Goal: Find specific page/section: Find specific page/section

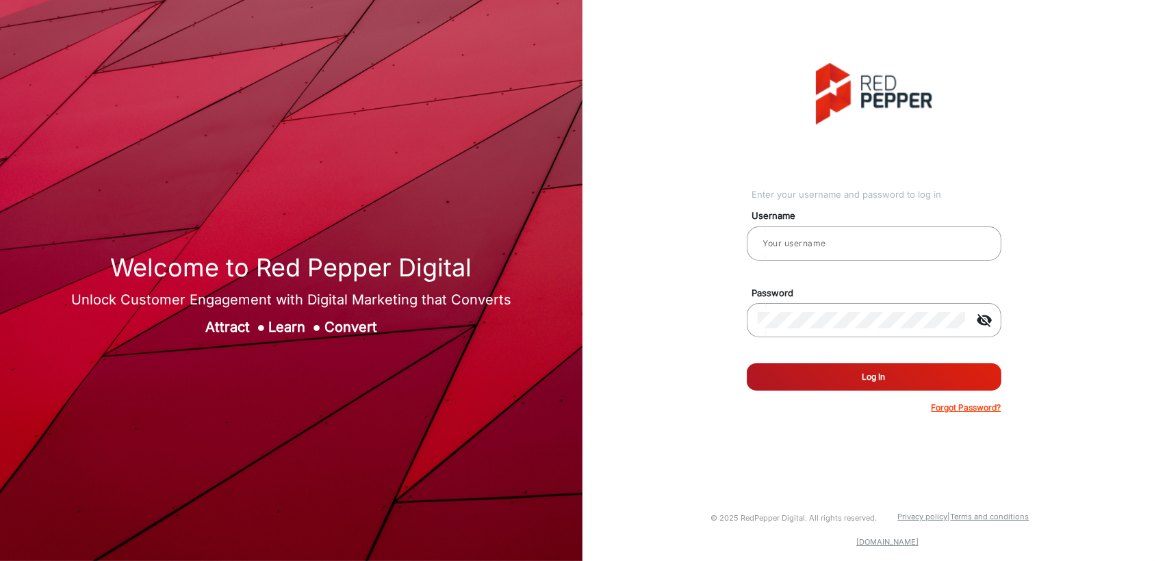
type input "[PERSON_NAME]"
click at [807, 375] on button "Log In" at bounding box center [874, 377] width 255 height 27
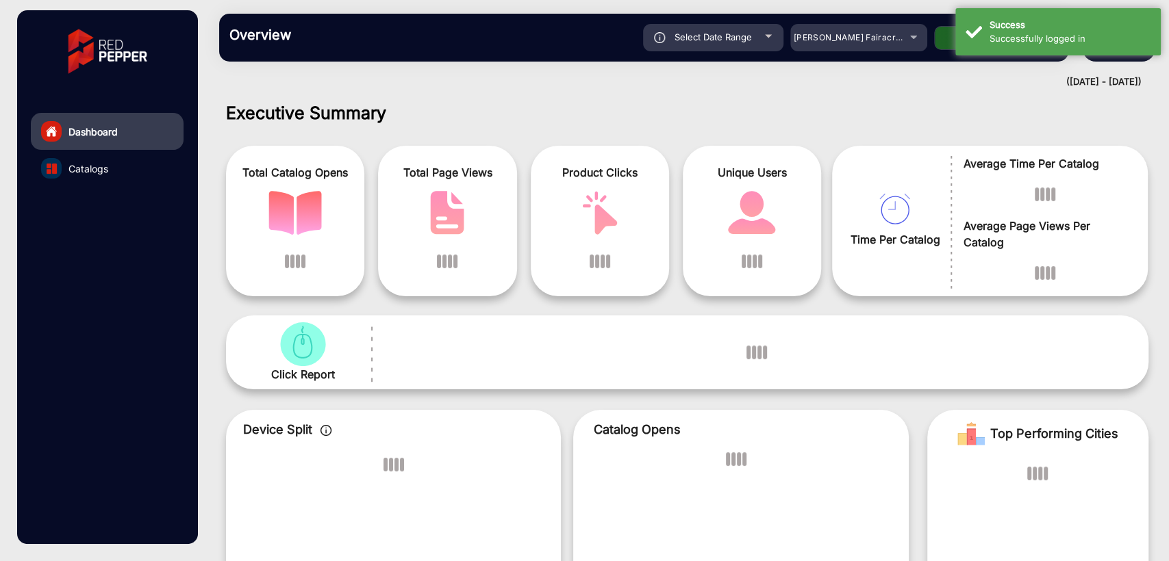
scroll to position [10, 0]
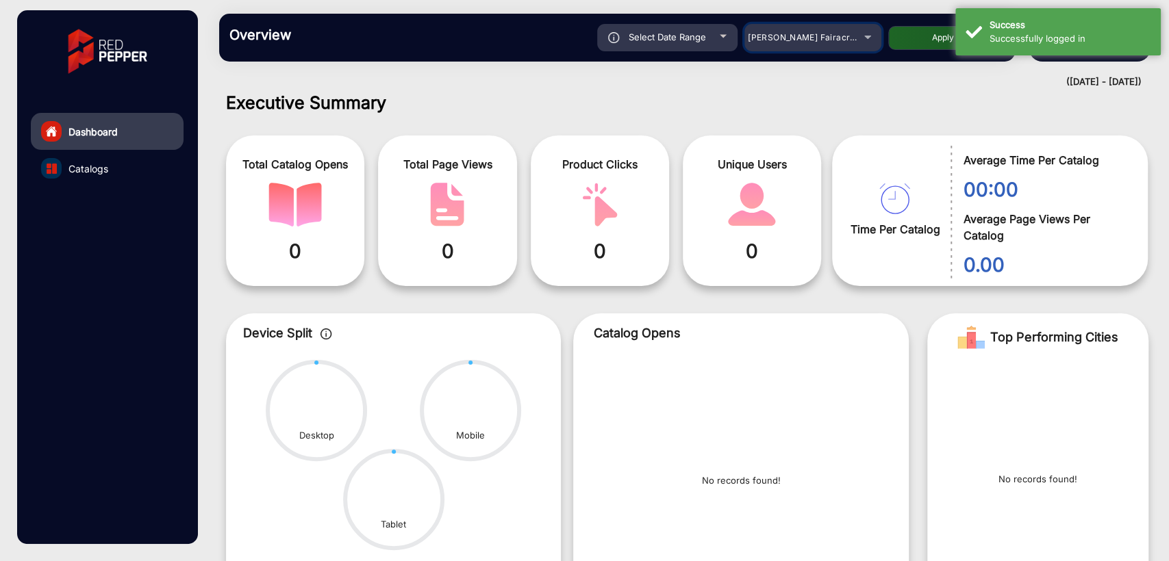
click at [817, 34] on span "[PERSON_NAME] Fairacre Farms" at bounding box center [816, 37] width 136 height 10
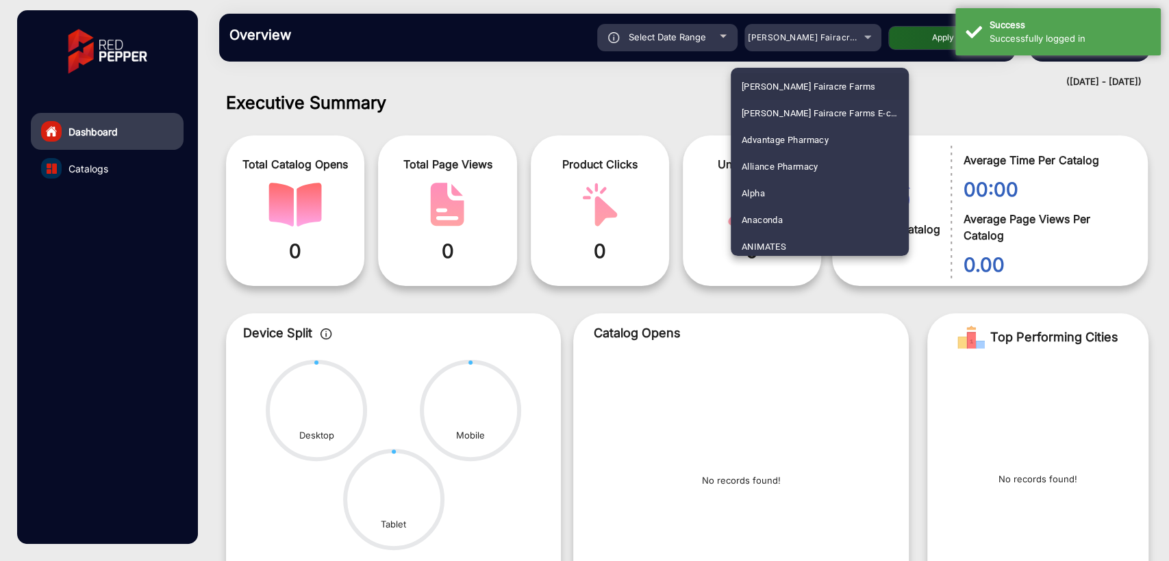
scroll to position [3369, 0]
click at [779, 160] on span "[PERSON_NAME] SHOP [GEOGRAPHIC_DATA]" at bounding box center [820, 162] width 156 height 27
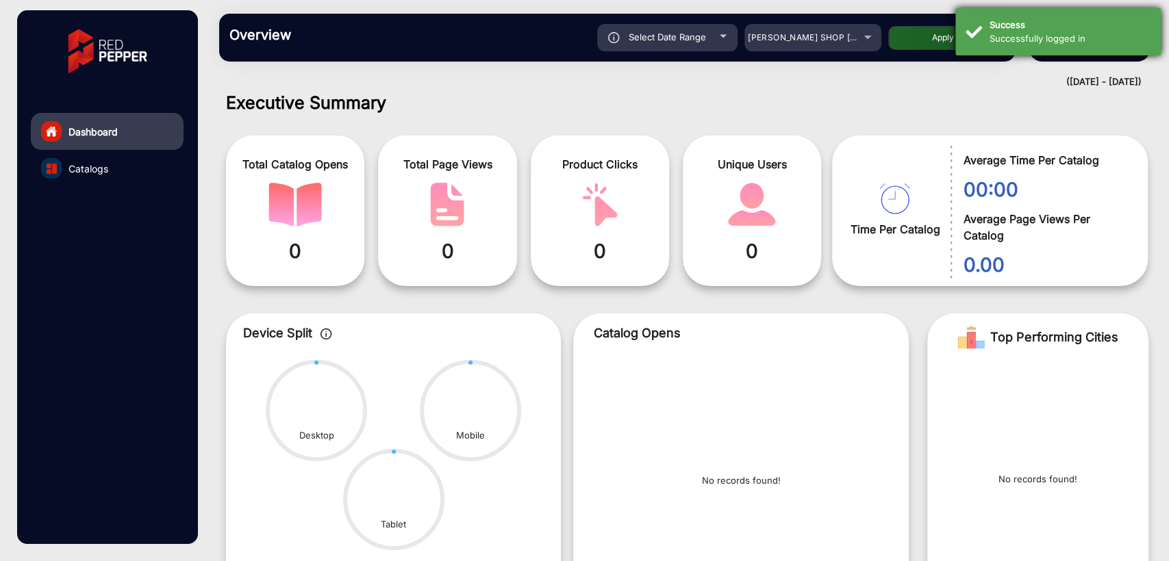
click at [1039, 28] on div "Success" at bounding box center [1069, 25] width 161 height 14
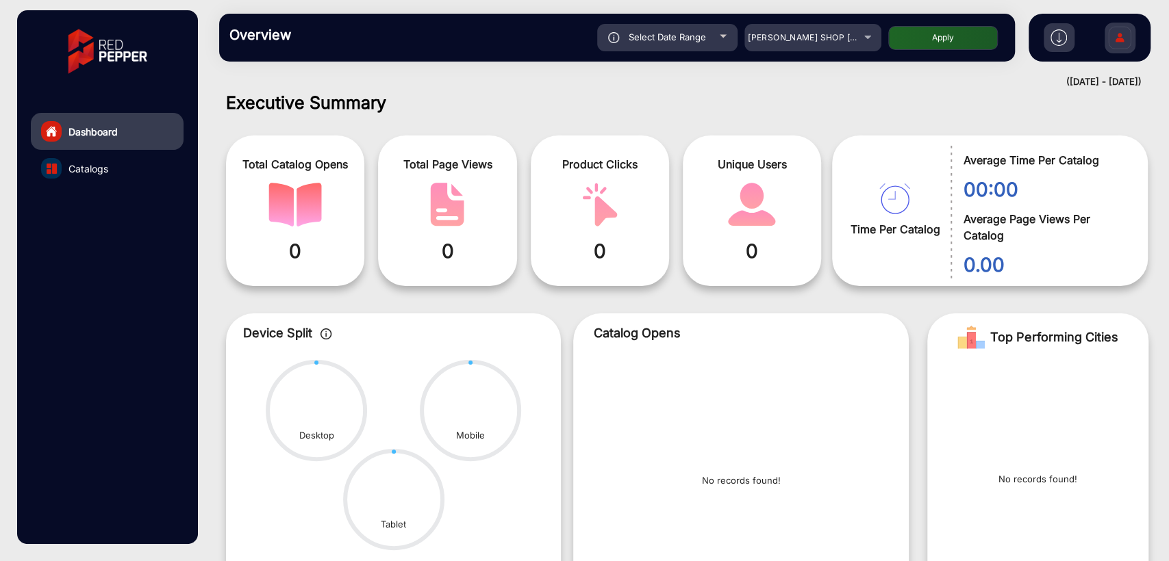
click at [928, 35] on button "Apply" at bounding box center [943, 38] width 110 height 24
type input "[DATE]"
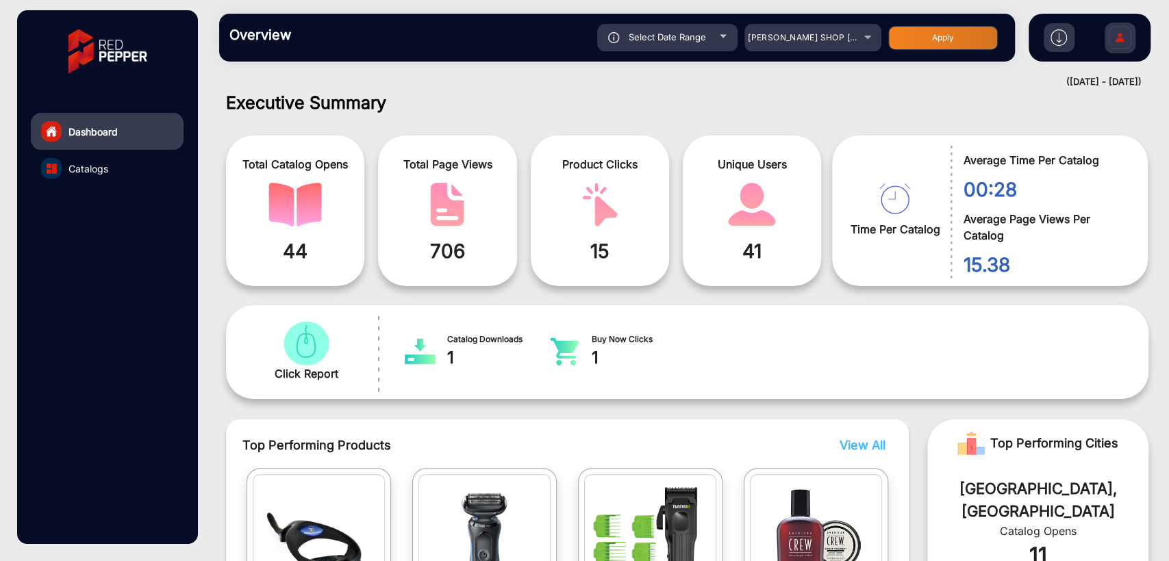
click at [650, 42] on span "Select Date Range" at bounding box center [667, 36] width 77 height 11
type input "[DATE]"
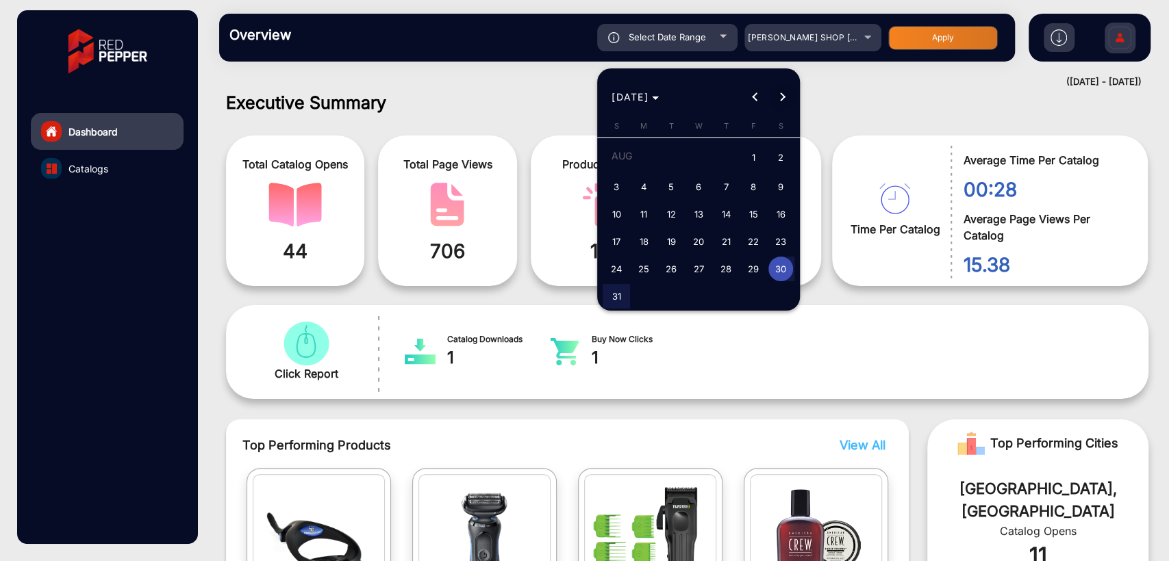
click at [789, 90] on span "Next month" at bounding box center [782, 97] width 27 height 27
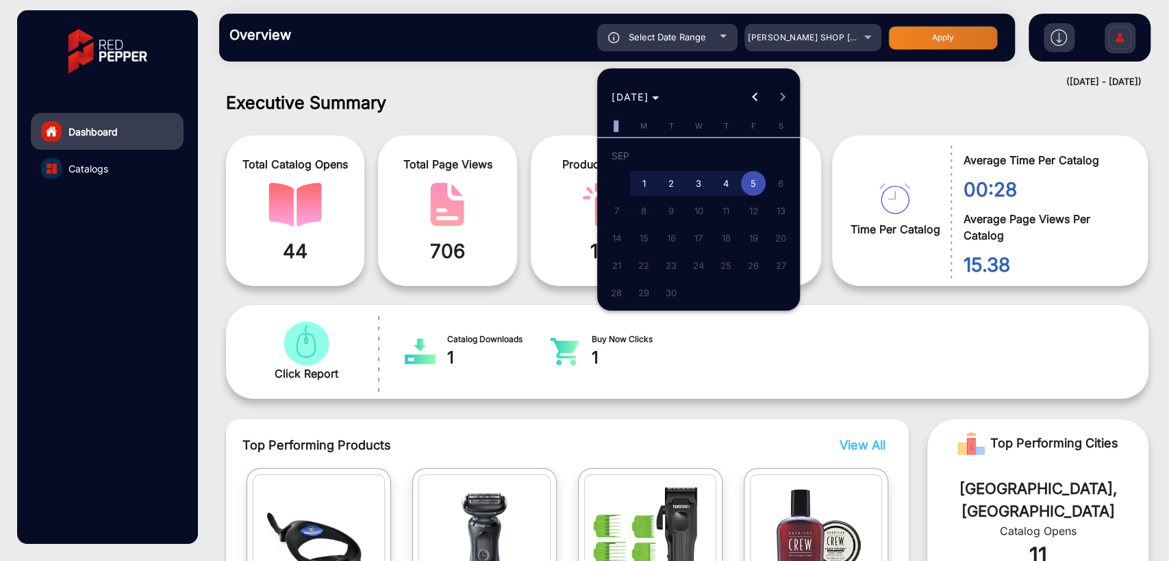
click at [789, 90] on div "[DATE] [DATE]" at bounding box center [698, 97] width 196 height 27
click at [725, 188] on span "4" at bounding box center [725, 183] width 25 height 25
type input "[DATE]"
click at [725, 188] on span "4" at bounding box center [725, 183] width 25 height 25
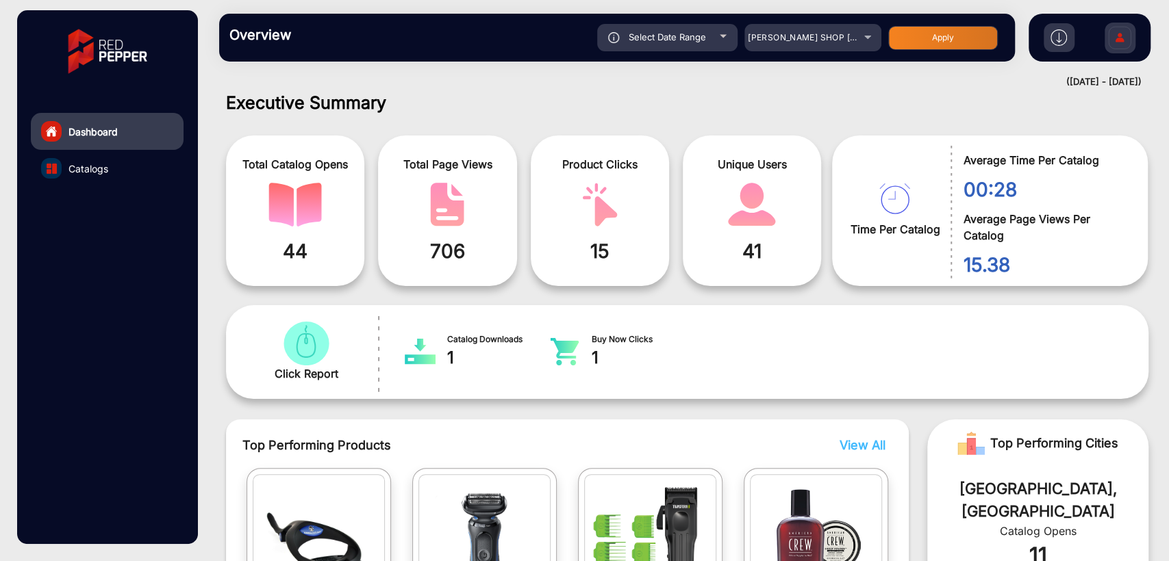
type input "[DATE]"
click at [941, 36] on button "Apply" at bounding box center [943, 38] width 110 height 24
type input "[DATE]"
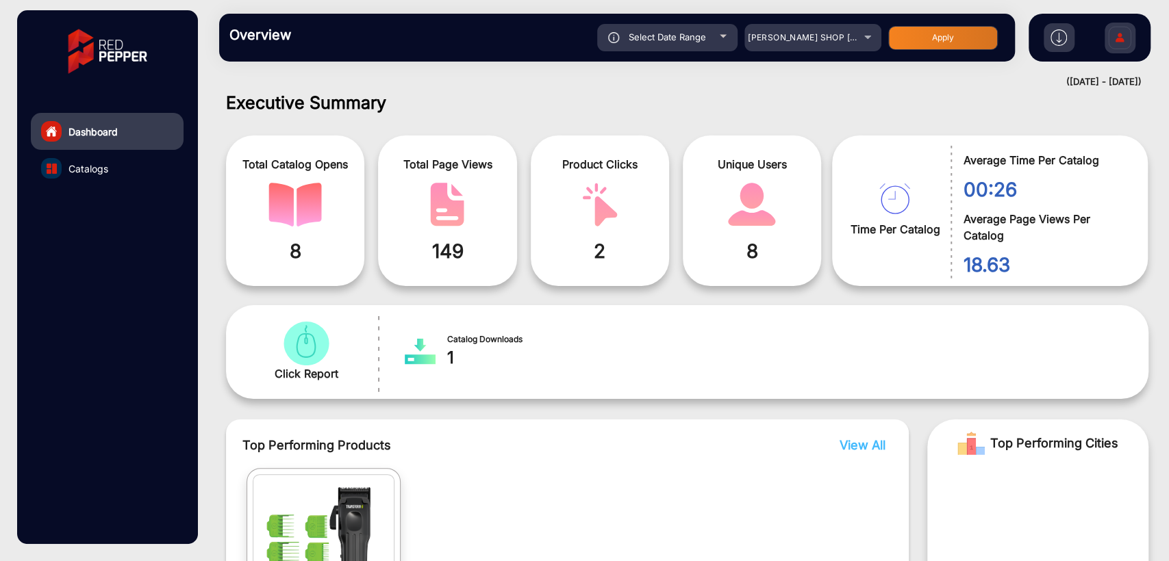
click at [653, 40] on span "Select Date Range" at bounding box center [667, 36] width 77 height 11
type input "[DATE]"
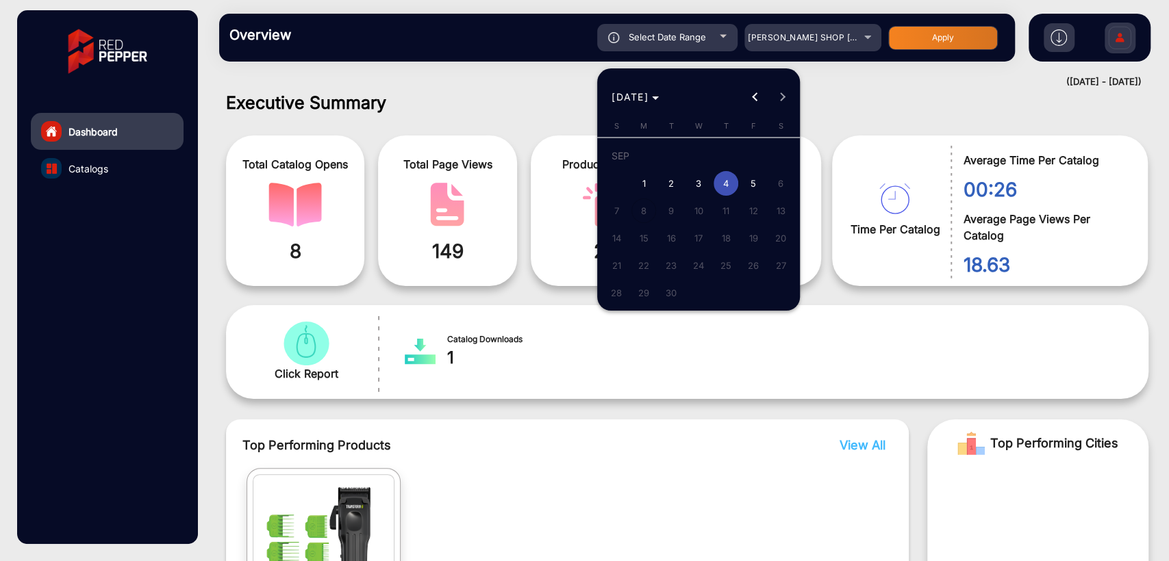
click at [750, 179] on span "5" at bounding box center [753, 183] width 25 height 25
type input "[DATE]"
click at [750, 179] on span "5" at bounding box center [753, 183] width 25 height 25
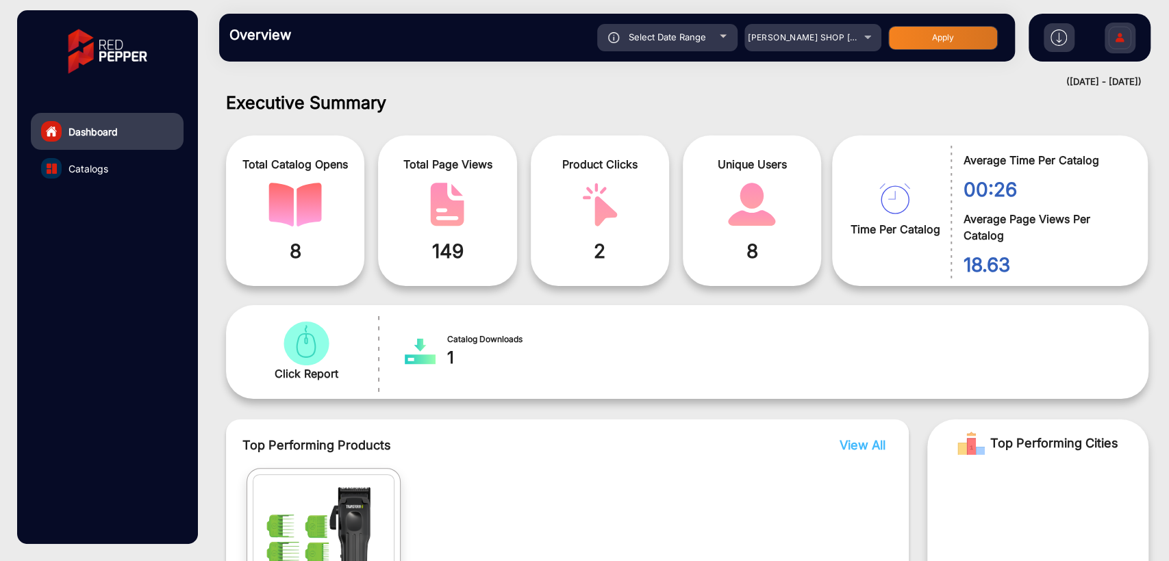
type input "[DATE]"
click at [937, 42] on button "Apply" at bounding box center [943, 38] width 110 height 24
type input "[DATE]"
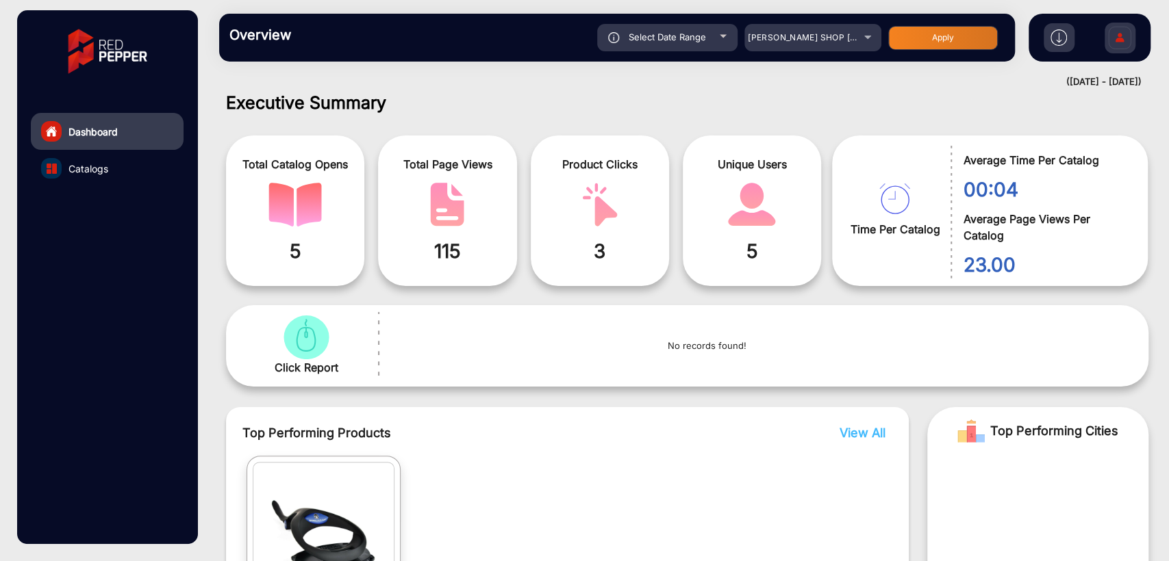
click at [624, 37] on div "Select Date Range" at bounding box center [667, 37] width 140 height 27
type input "[DATE]"
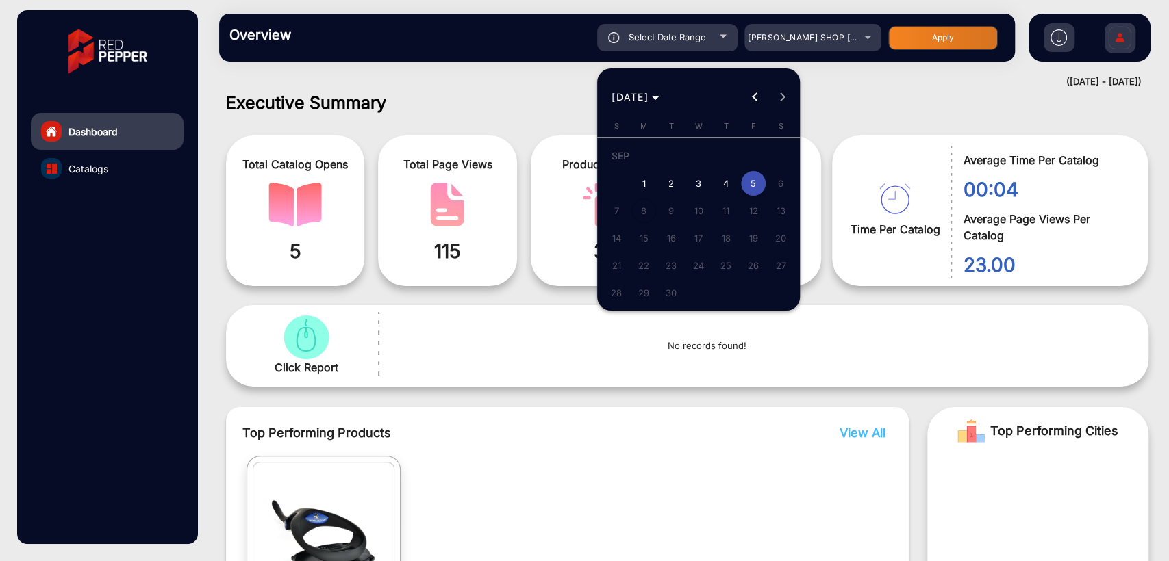
click at [702, 186] on span "3" at bounding box center [698, 183] width 25 height 25
type input "[DATE]"
click at [702, 186] on span "3" at bounding box center [698, 183] width 25 height 25
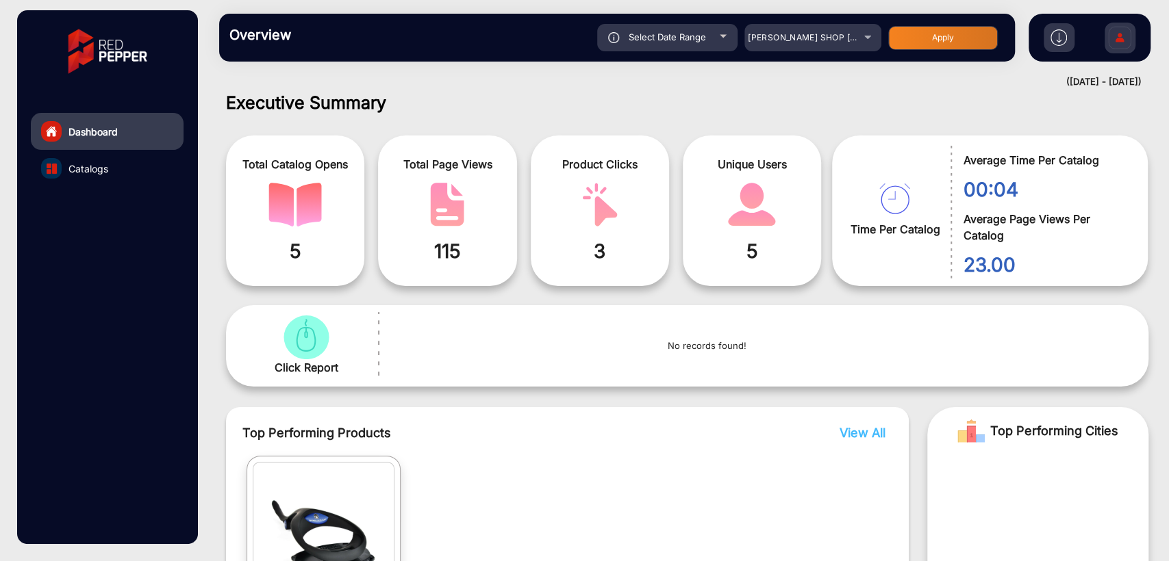
type input "[DATE]"
click at [923, 32] on button "Apply" at bounding box center [943, 38] width 110 height 24
type input "[DATE]"
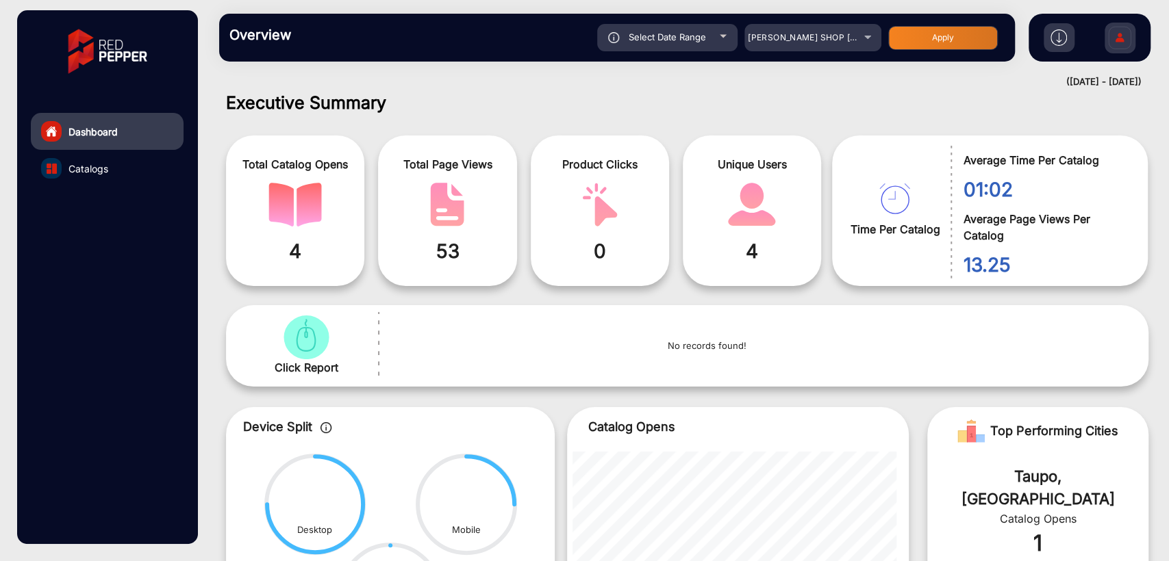
click at [687, 43] on div "Select Date Range" at bounding box center [667, 37] width 140 height 27
type input "[DATE]"
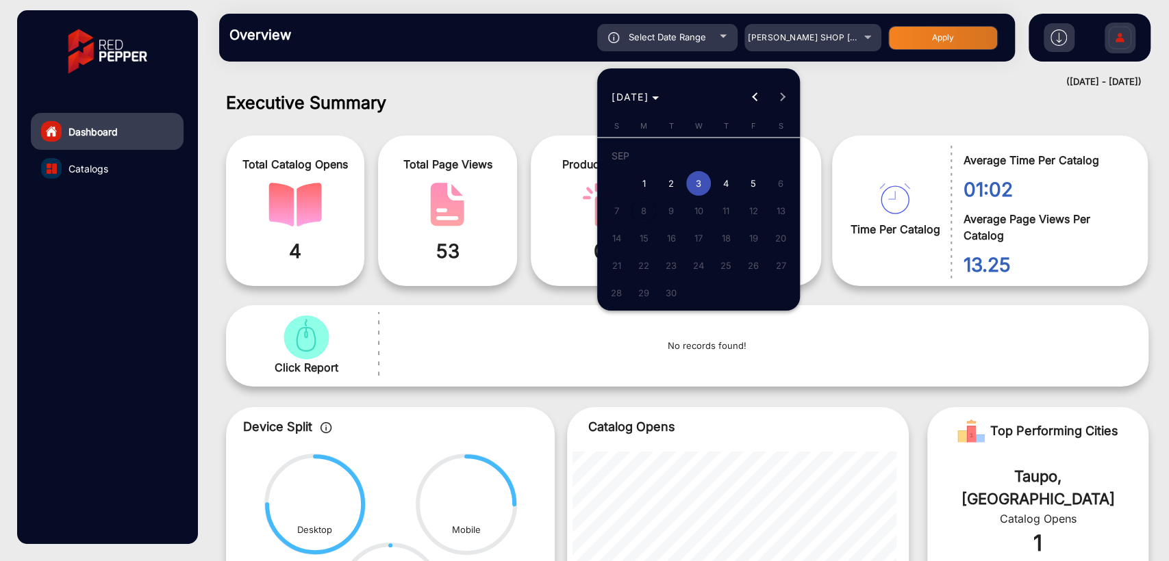
click at [679, 178] on span "2" at bounding box center [671, 183] width 25 height 25
type input "[DATE]"
click at [679, 178] on span "2" at bounding box center [671, 183] width 25 height 25
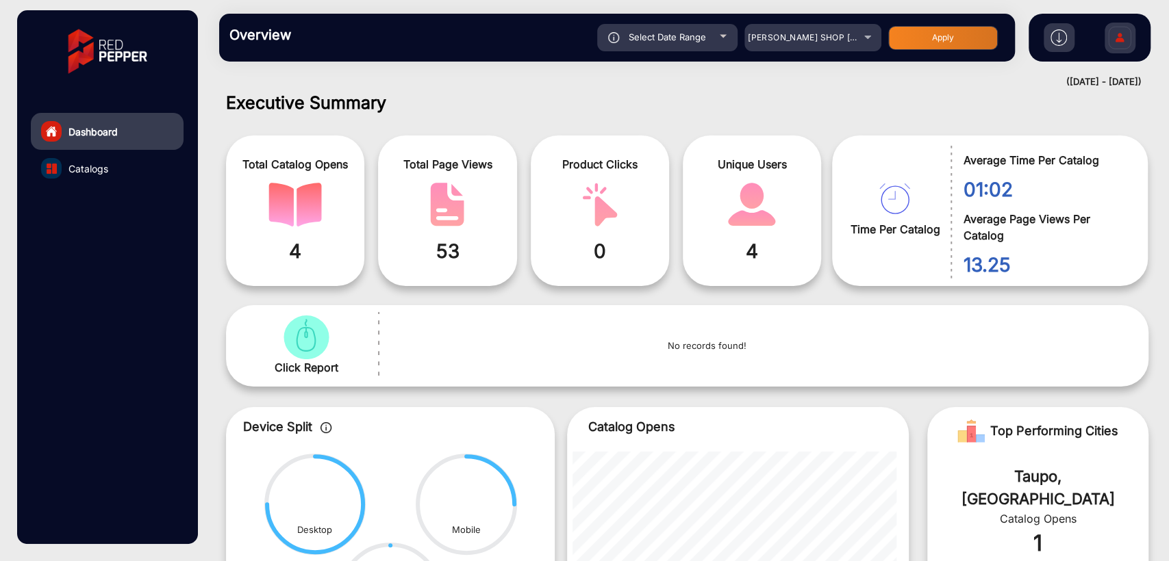
type input "[DATE]"
click at [920, 47] on button "Apply" at bounding box center [943, 38] width 110 height 24
type input "[DATE]"
click at [793, 42] on span "[PERSON_NAME] SHOP [GEOGRAPHIC_DATA]" at bounding box center [842, 37] width 188 height 10
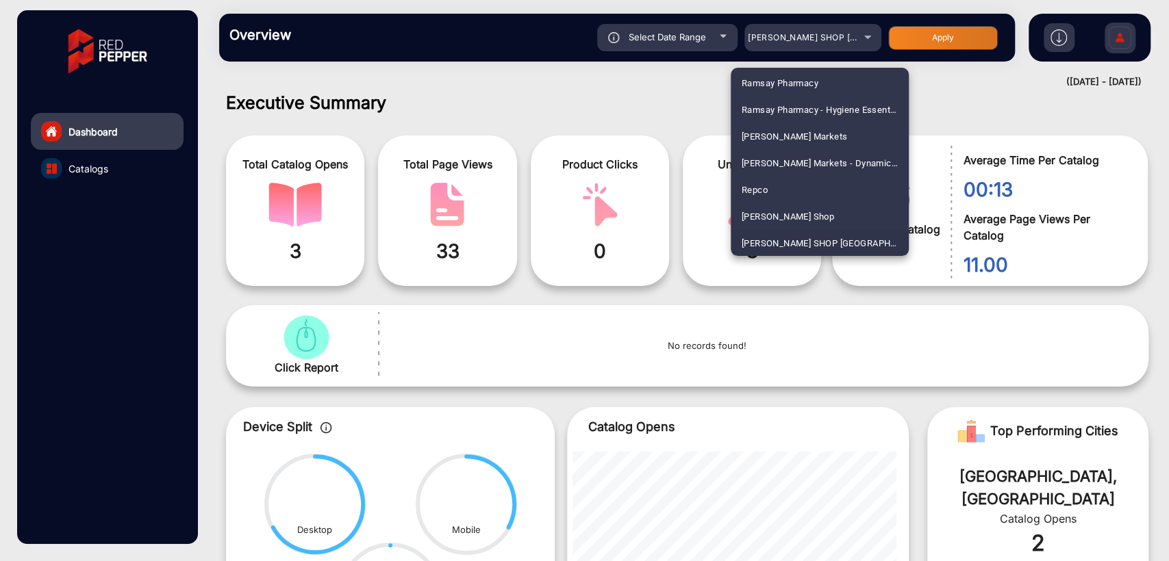
scroll to position [2861, 0]
click at [823, 164] on span "NZ Safety Blackwoods Big Book - 2024" at bounding box center [820, 163] width 156 height 27
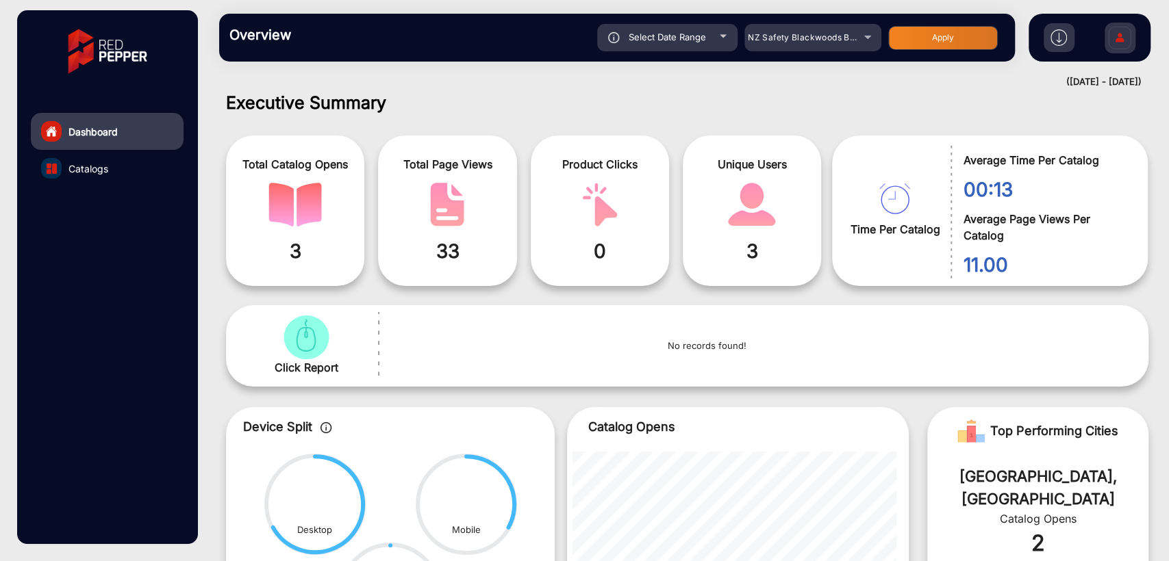
click at [951, 43] on button "Apply" at bounding box center [943, 38] width 110 height 24
type input "[DATE]"
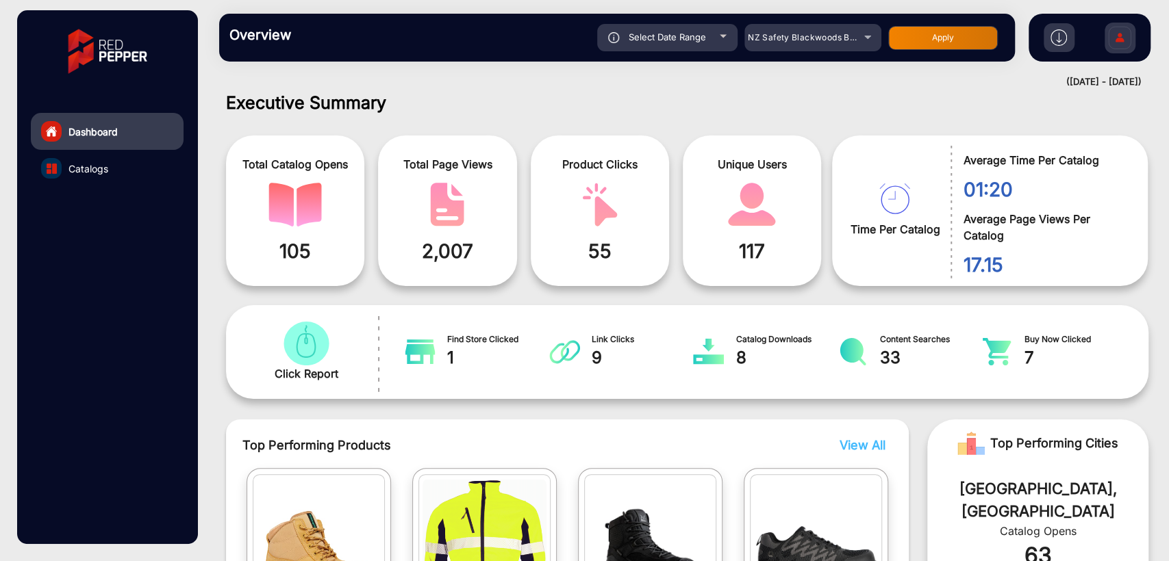
click at [680, 45] on div "Select Date Range" at bounding box center [667, 37] width 140 height 27
type input "[DATE]"
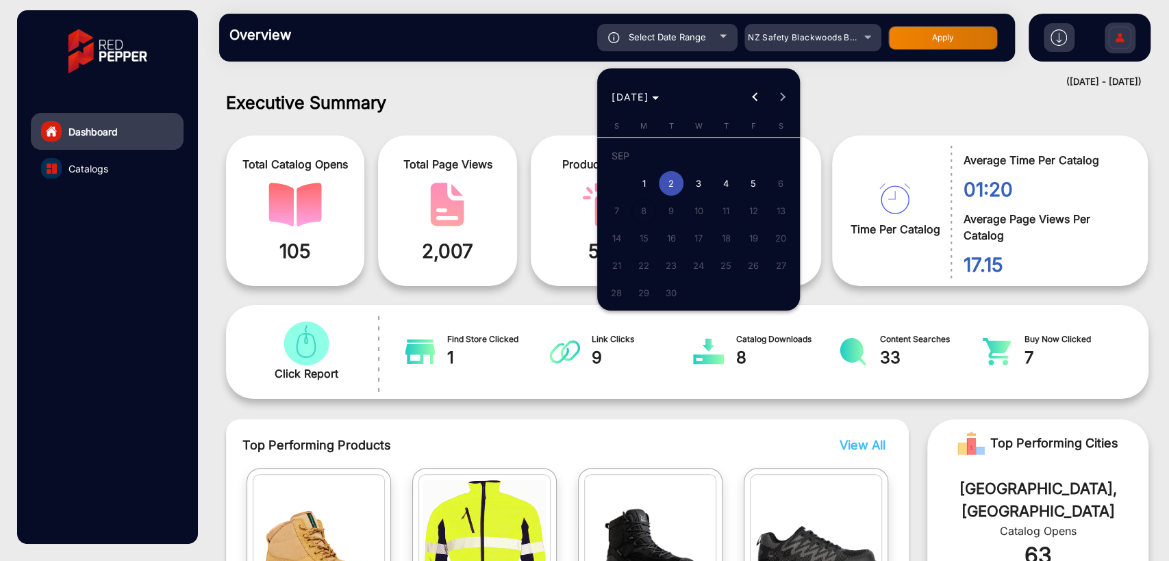
click at [750, 182] on span "5" at bounding box center [753, 183] width 25 height 25
type input "[DATE]"
click at [750, 182] on span "5" at bounding box center [753, 183] width 25 height 25
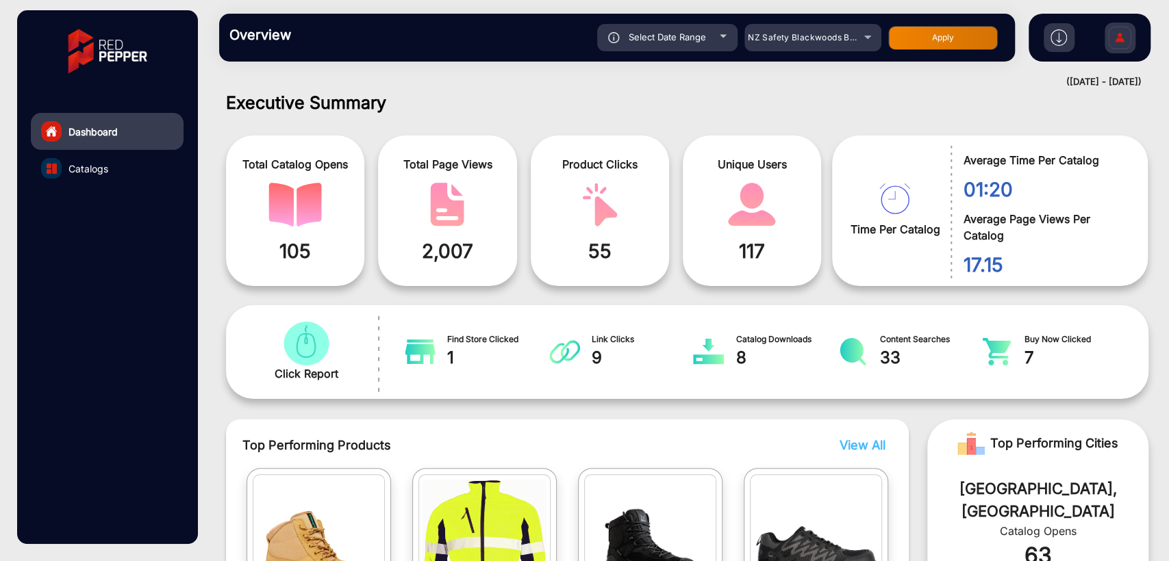
type input "[DATE]"
click at [944, 42] on button "Apply" at bounding box center [943, 38] width 110 height 24
type input "[DATE]"
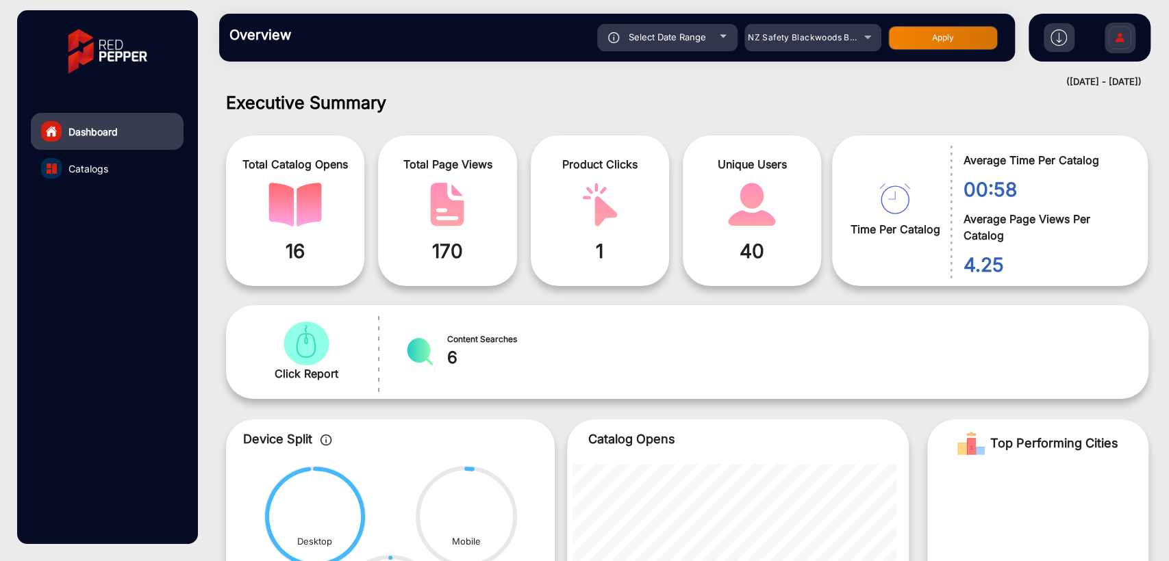
click at [705, 45] on div "Select Date Range" at bounding box center [667, 37] width 140 height 27
type input "[DATE]"
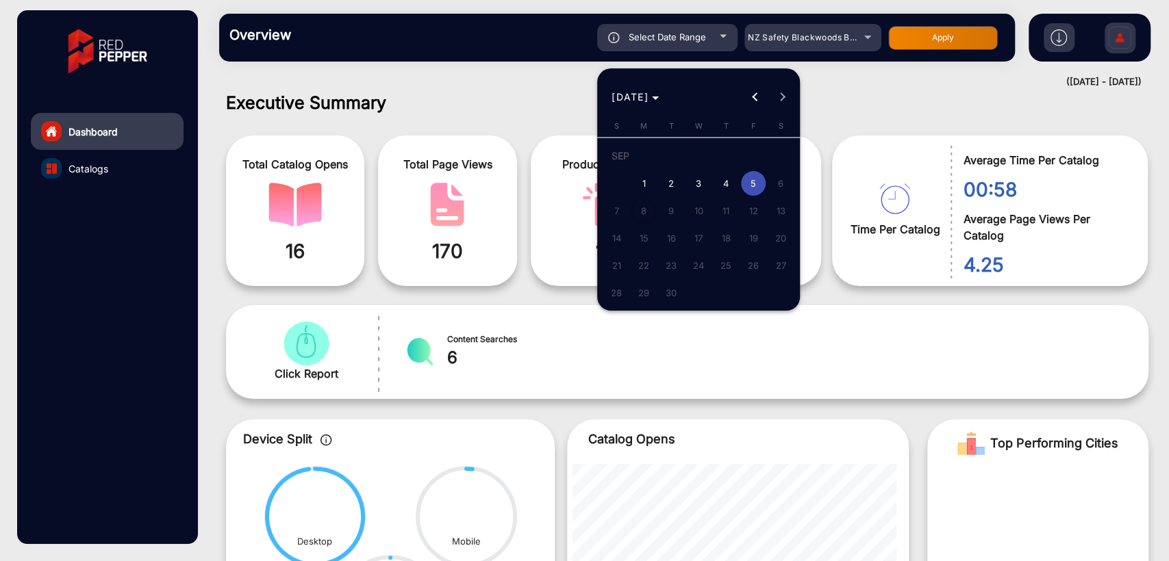
click at [726, 185] on span "4" at bounding box center [725, 183] width 25 height 25
type input "[DATE]"
click at [726, 185] on span "4" at bounding box center [725, 183] width 25 height 25
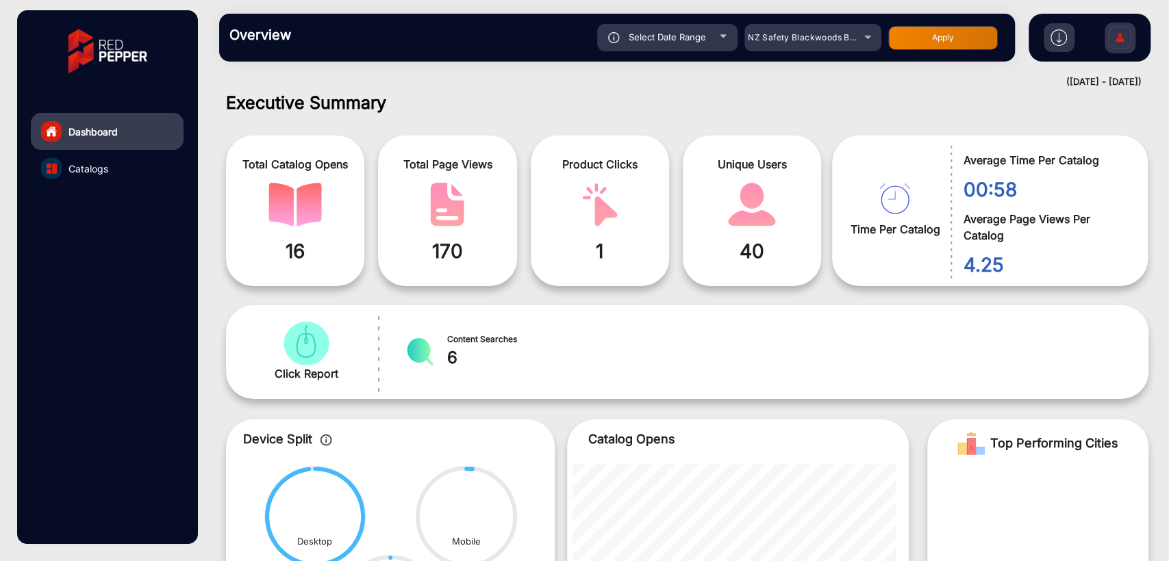
type input "[DATE]"
click at [907, 43] on button "Apply" at bounding box center [943, 38] width 110 height 24
type input "[DATE]"
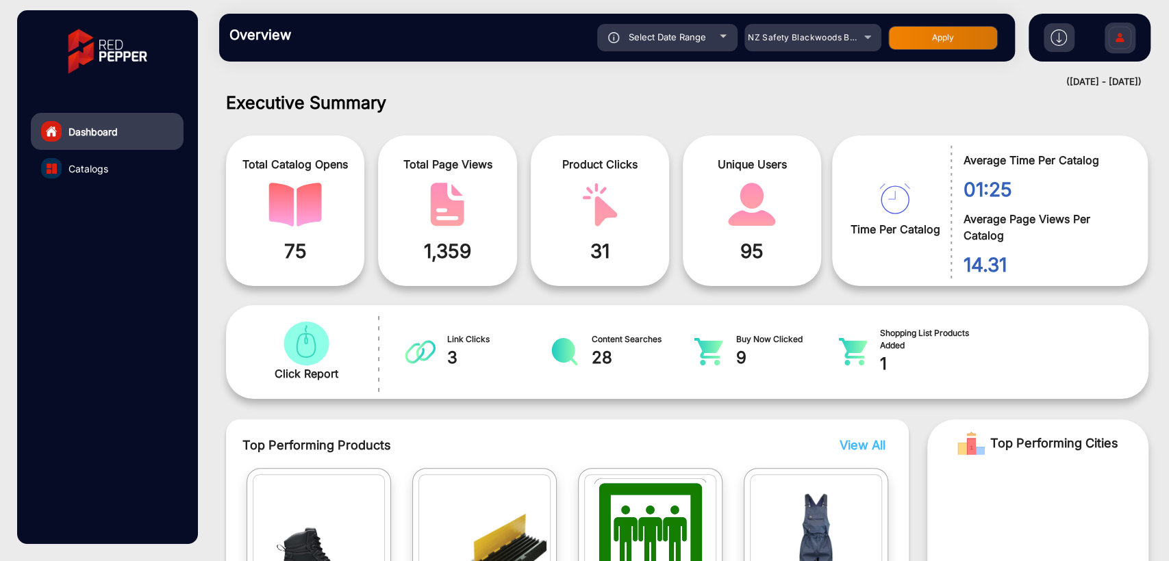
click at [682, 45] on div "Select Date Range" at bounding box center [667, 37] width 140 height 27
type input "[DATE]"
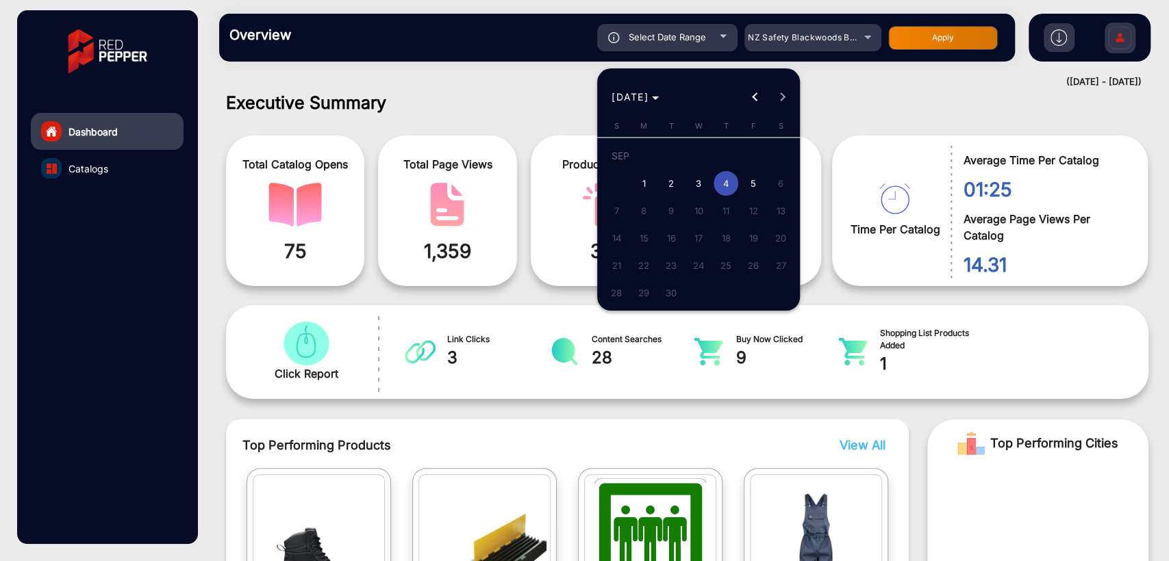
click at [698, 183] on span "3" at bounding box center [698, 183] width 25 height 25
type input "[DATE]"
click at [698, 183] on span "3" at bounding box center [698, 183] width 25 height 25
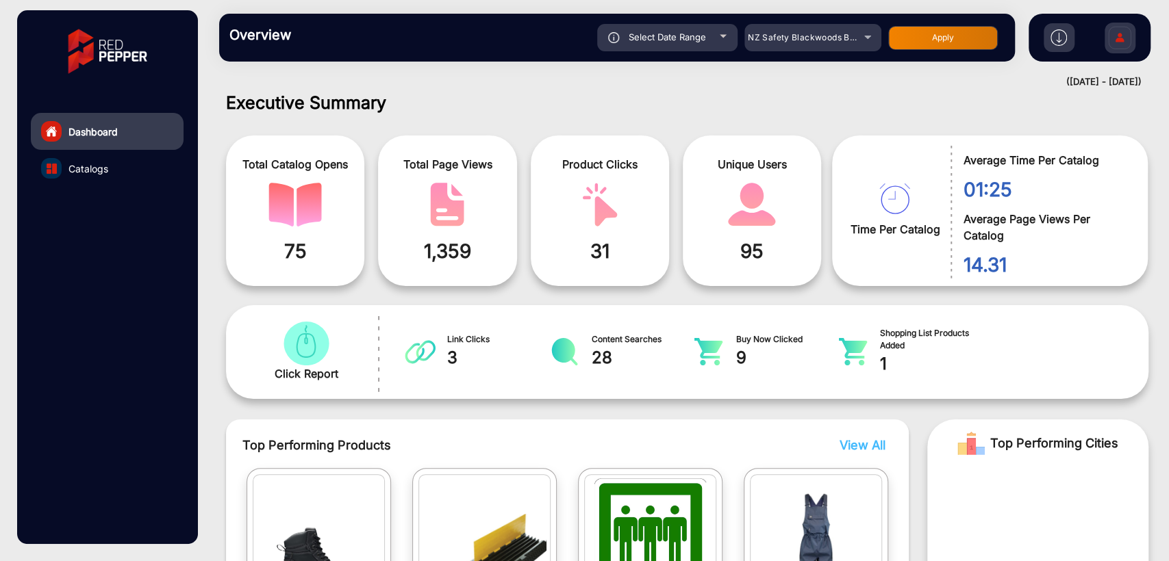
type input "[DATE]"
click at [908, 44] on button "Apply" at bounding box center [943, 38] width 110 height 24
type input "[DATE]"
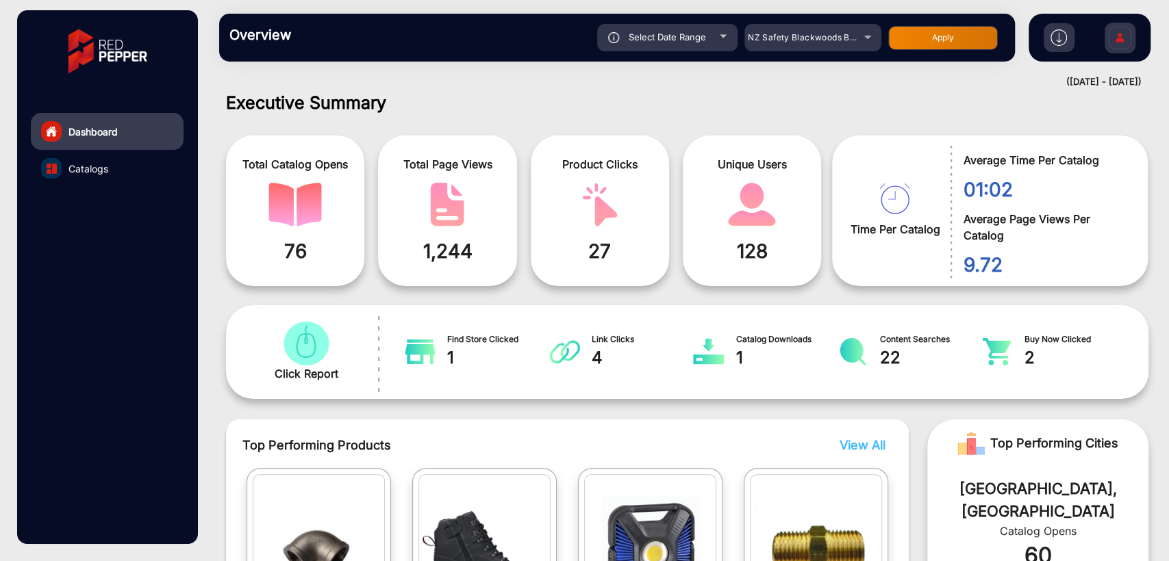
click at [679, 42] on div "Select Date Range" at bounding box center [667, 37] width 140 height 27
type input "[DATE]"
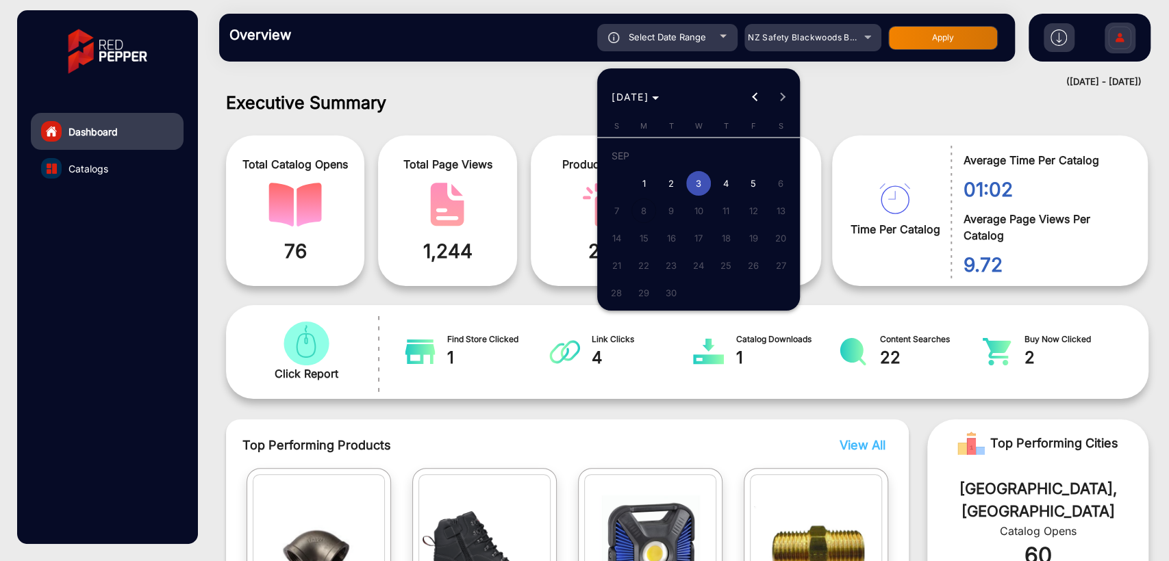
click at [526, 68] on div at bounding box center [584, 280] width 1169 height 561
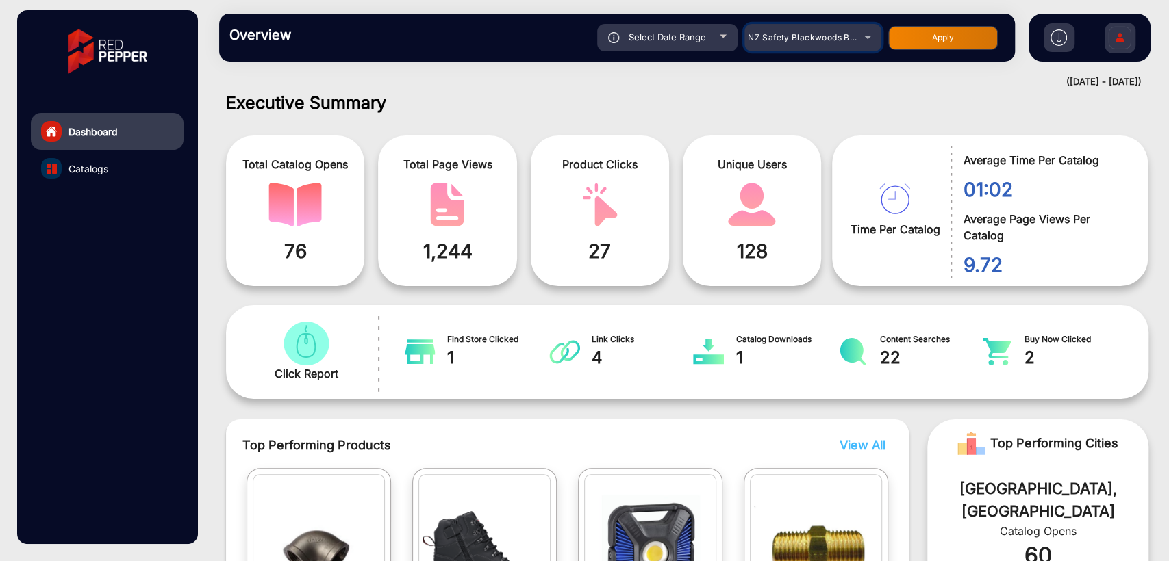
click at [789, 46] on mat-select "NZ Safety Blackwoods Big Book - 2024" at bounding box center [812, 37] width 137 height 27
click at [815, 34] on span "NZ Safety Blackwoods Big Book - 2024" at bounding box center [829, 37] width 163 height 10
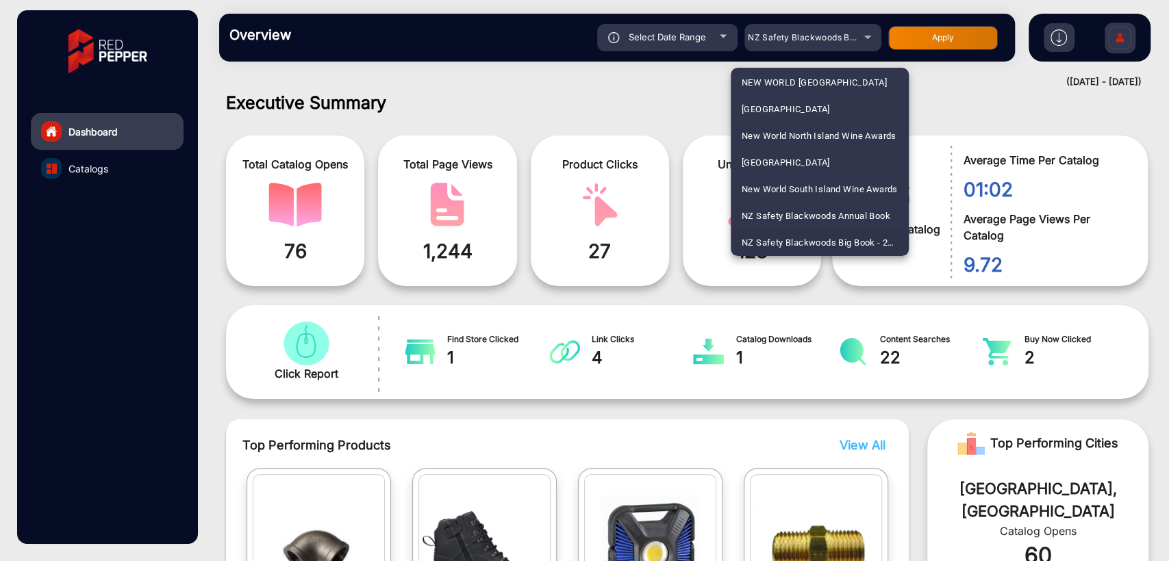
scroll to position [2674, 0]
click at [790, 159] on span "National Pharmacies" at bounding box center [785, 163] width 86 height 27
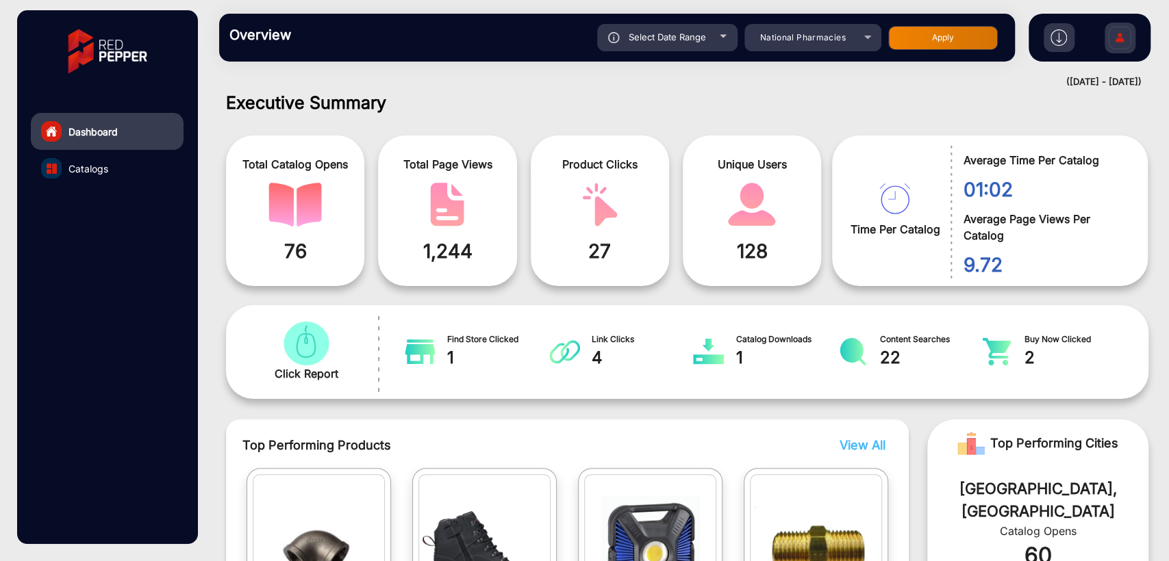
click at [946, 40] on button "Apply" at bounding box center [943, 38] width 110 height 24
type input "[DATE]"
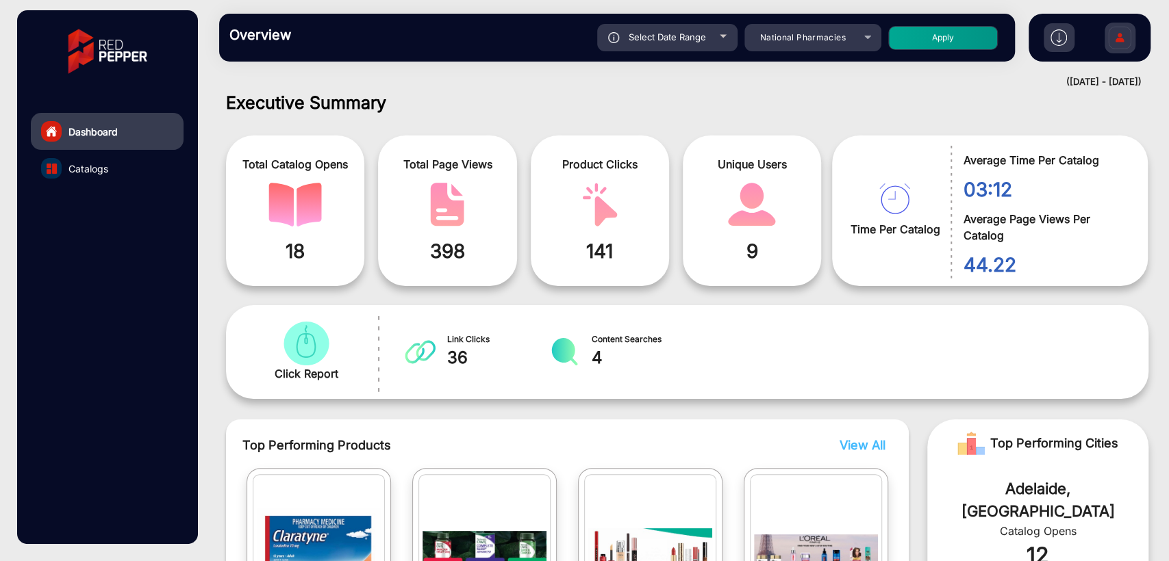
click at [653, 26] on div "Select Date Range" at bounding box center [667, 37] width 140 height 27
type input "[DATE]"
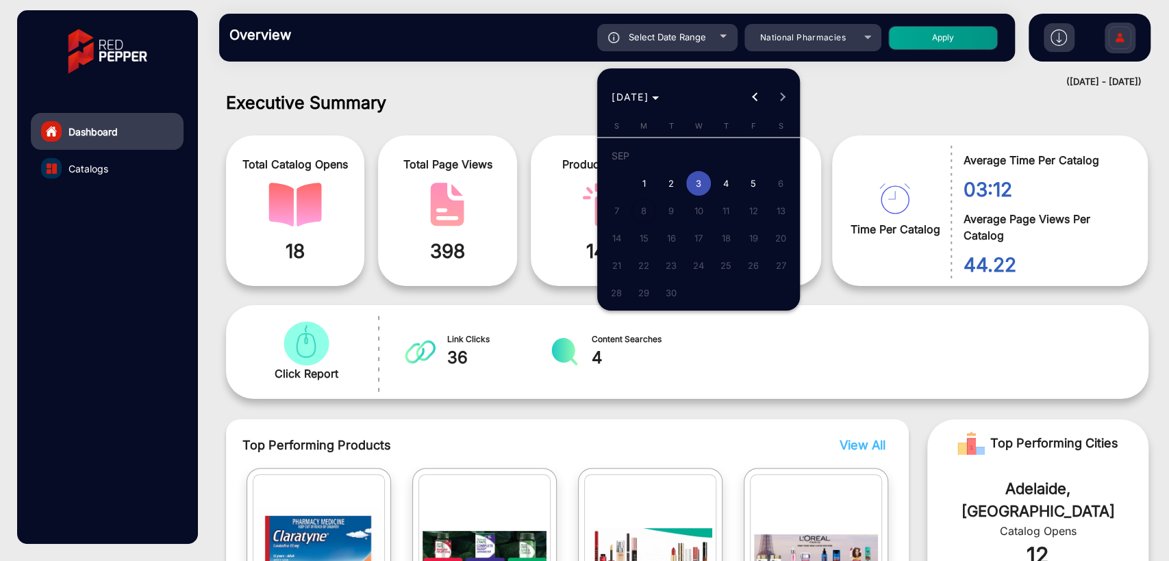
click at [518, 118] on div at bounding box center [584, 280] width 1169 height 561
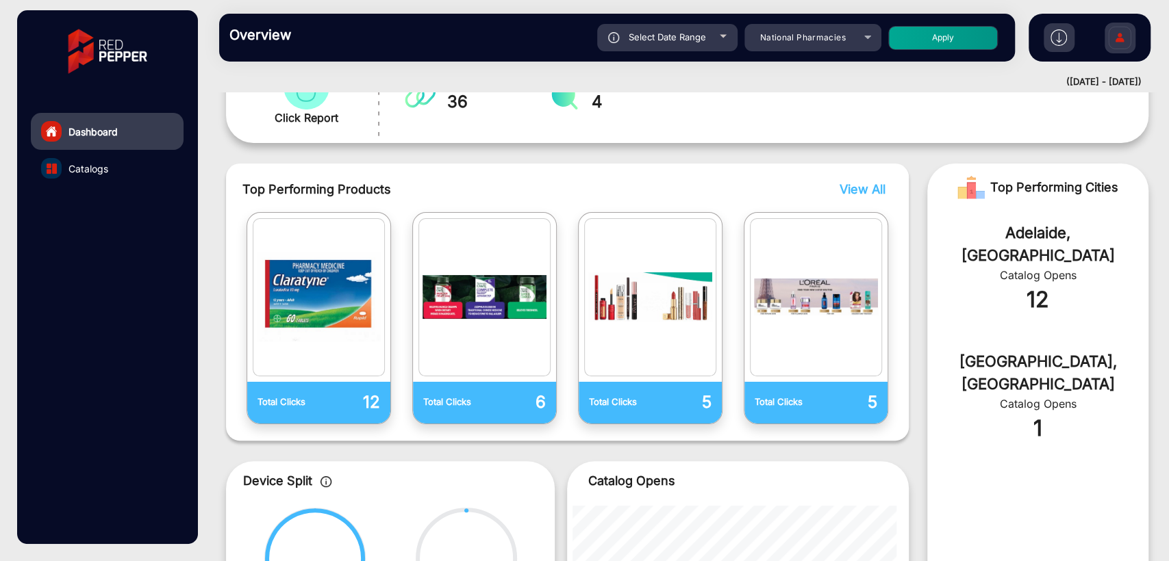
scroll to position [0, 0]
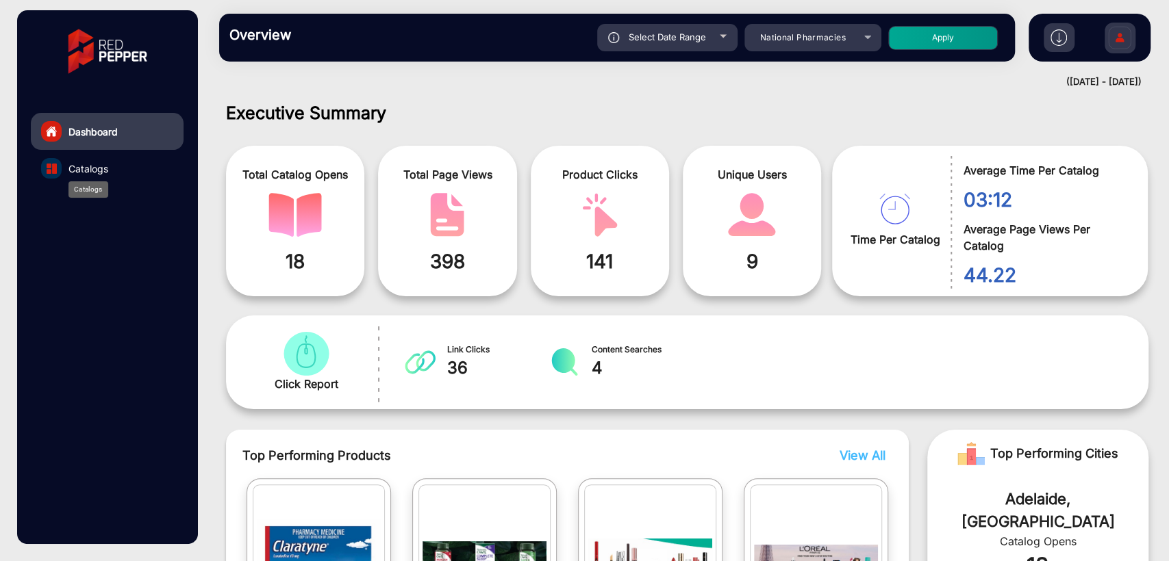
click at [88, 162] on span "Catalogs" at bounding box center [88, 169] width 40 height 14
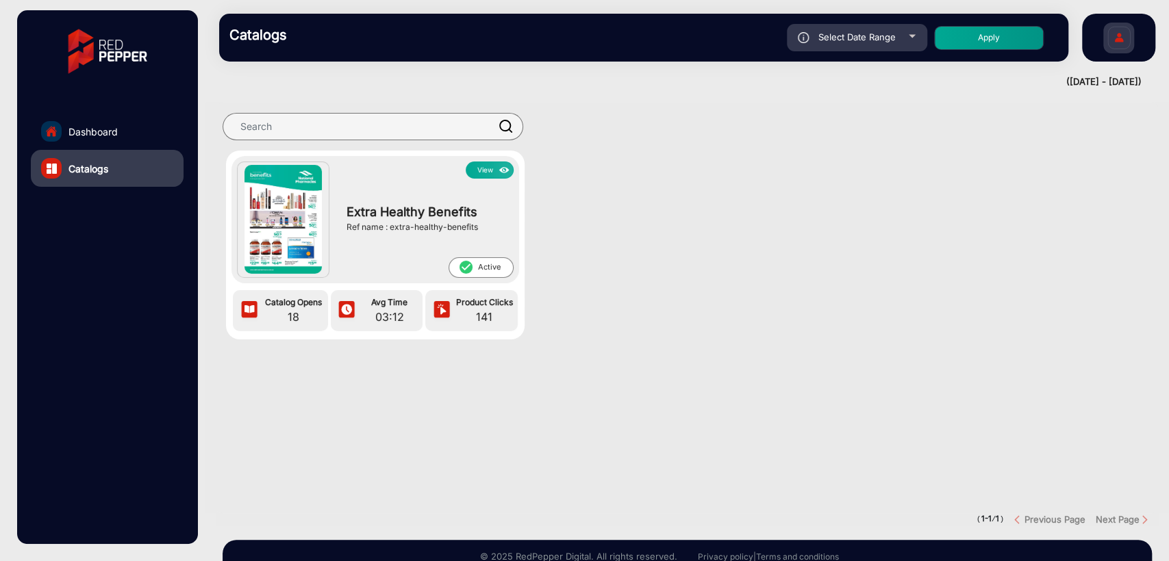
drag, startPoint x: 389, startPoint y: 227, endPoint x: 491, endPoint y: 227, distance: 102.0
click at [491, 227] on div "Ref name : extra-healthy-benefits" at bounding box center [426, 227] width 160 height 12
copy div "extra-healthy-benefits"
click at [87, 129] on span "Dashboard" at bounding box center [92, 132] width 49 height 14
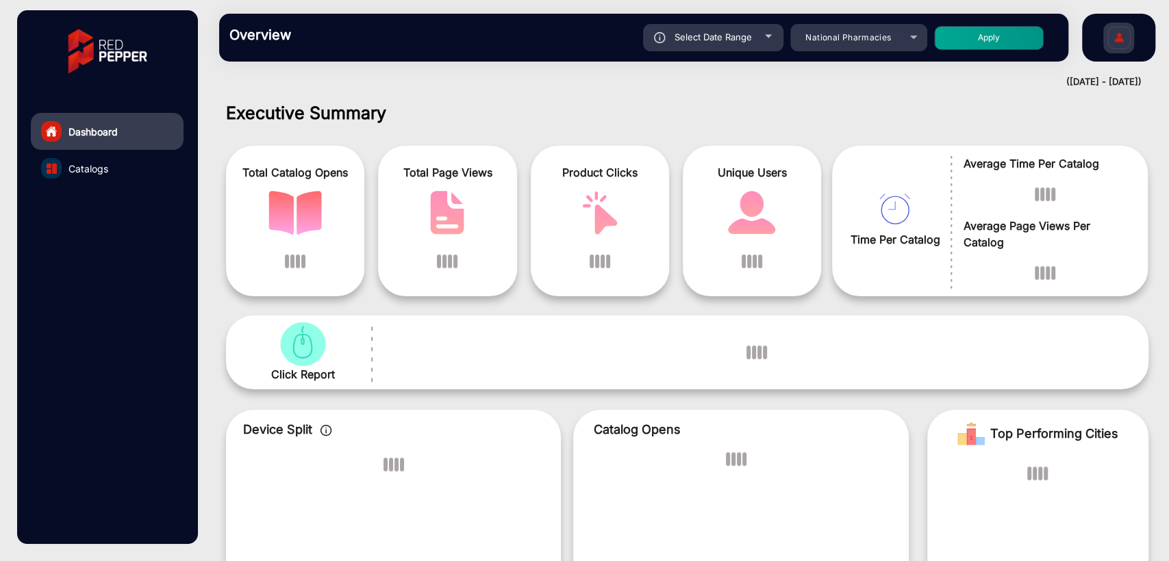
scroll to position [10, 0]
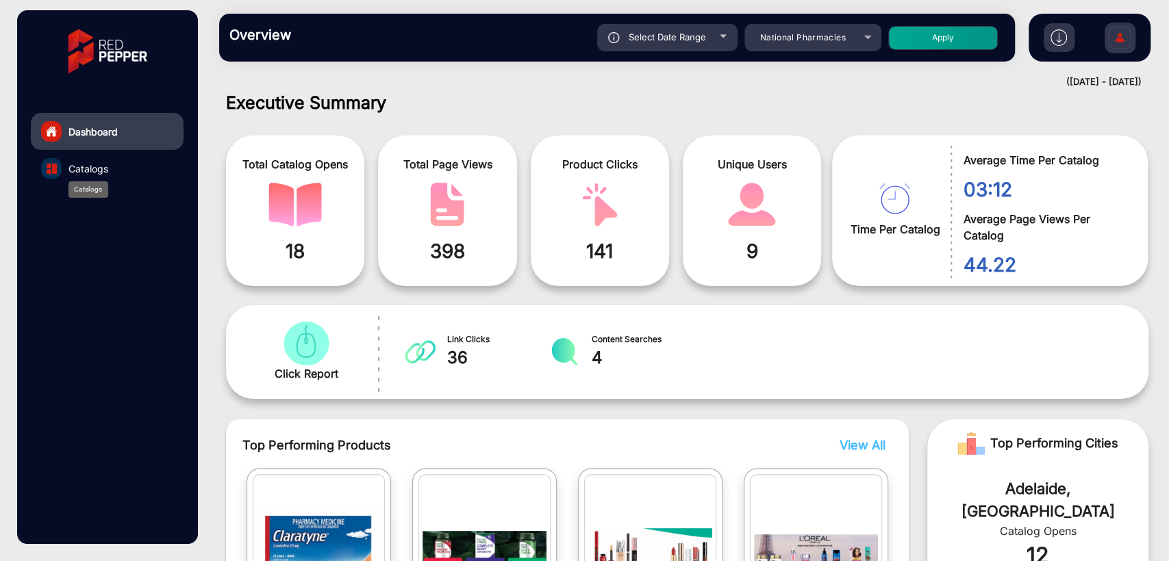
click at [100, 171] on span "Catalogs" at bounding box center [88, 169] width 40 height 14
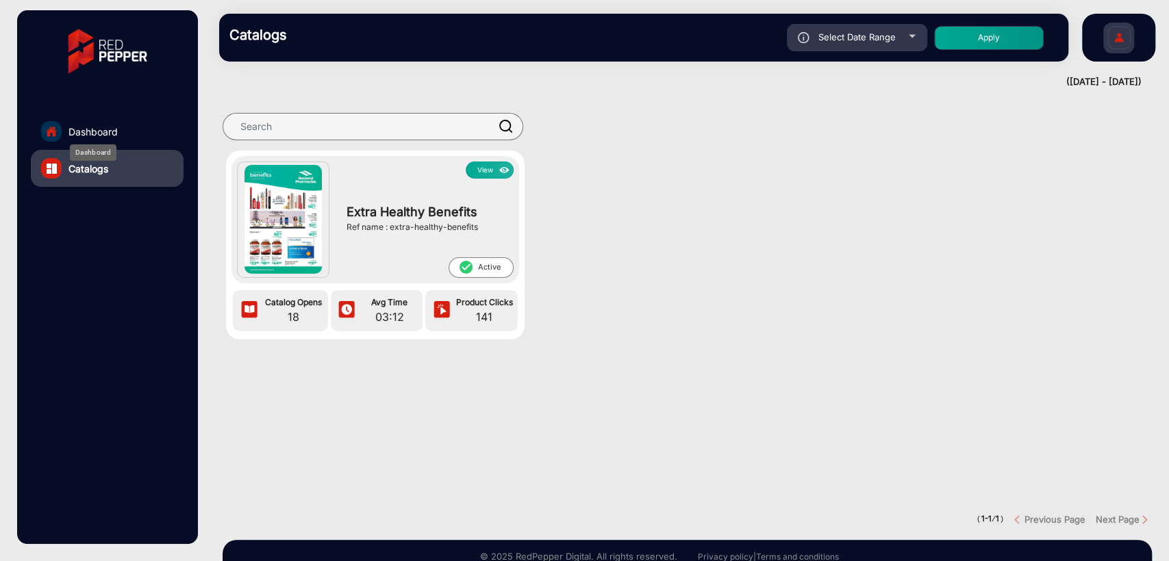
click at [100, 127] on span "Dashboard" at bounding box center [92, 132] width 49 height 14
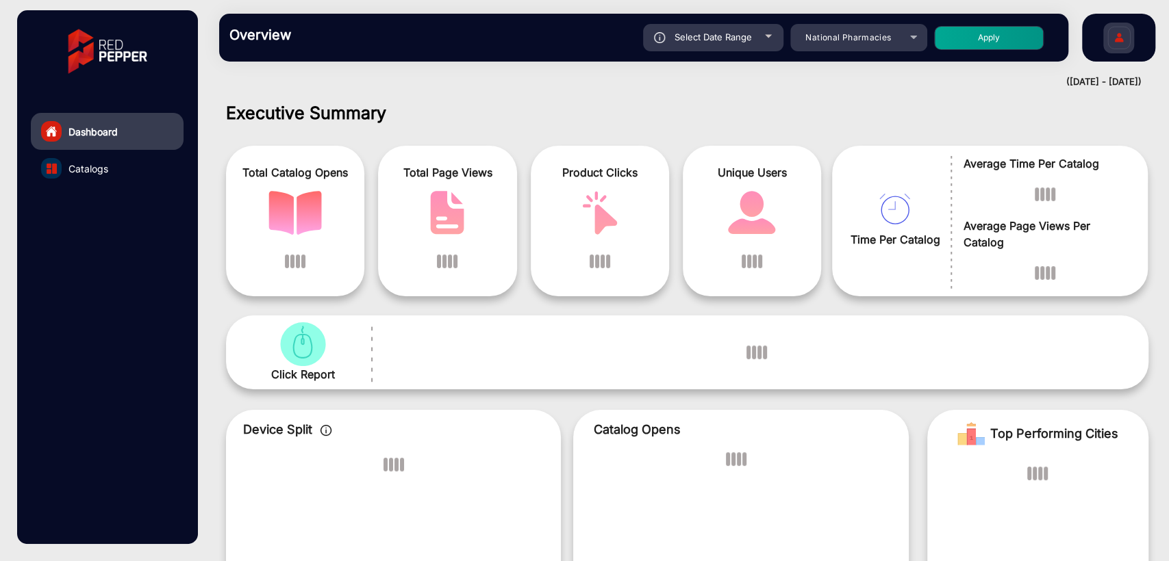
scroll to position [10, 0]
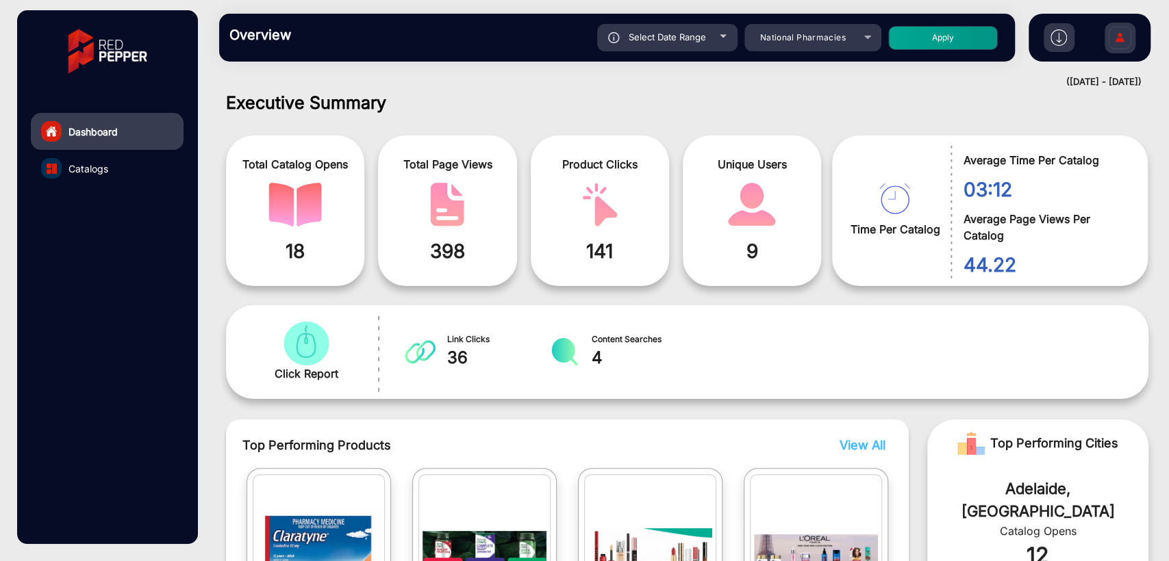
click at [701, 37] on span "Select Date Range" at bounding box center [667, 36] width 77 height 11
type input "[DATE]"
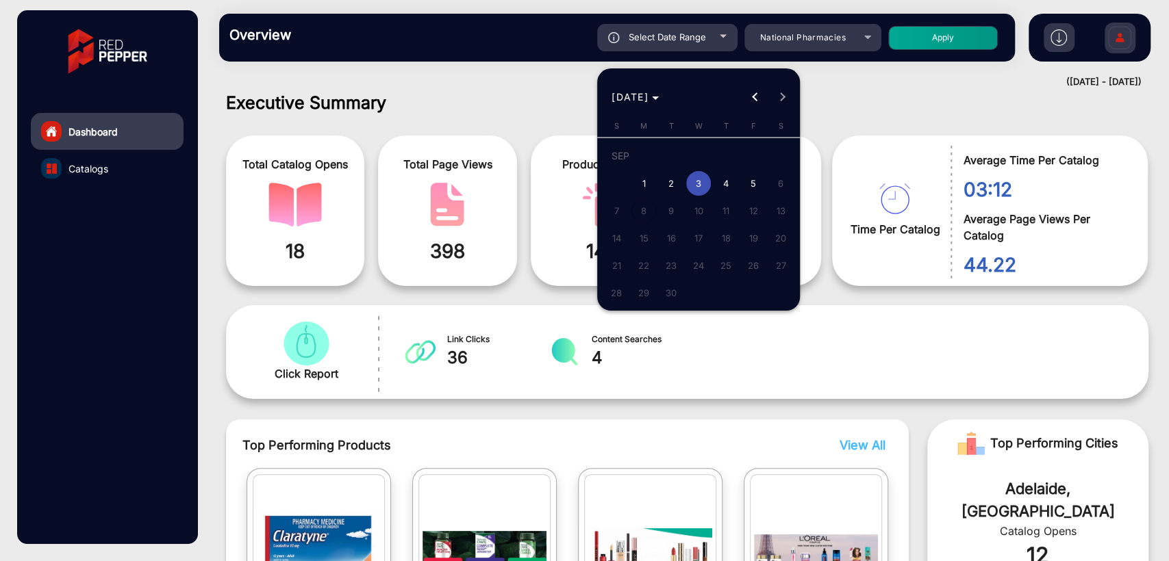
click at [723, 183] on span "4" at bounding box center [725, 183] width 25 height 25
type input "[DATE]"
click at [723, 183] on span "4" at bounding box center [725, 183] width 25 height 25
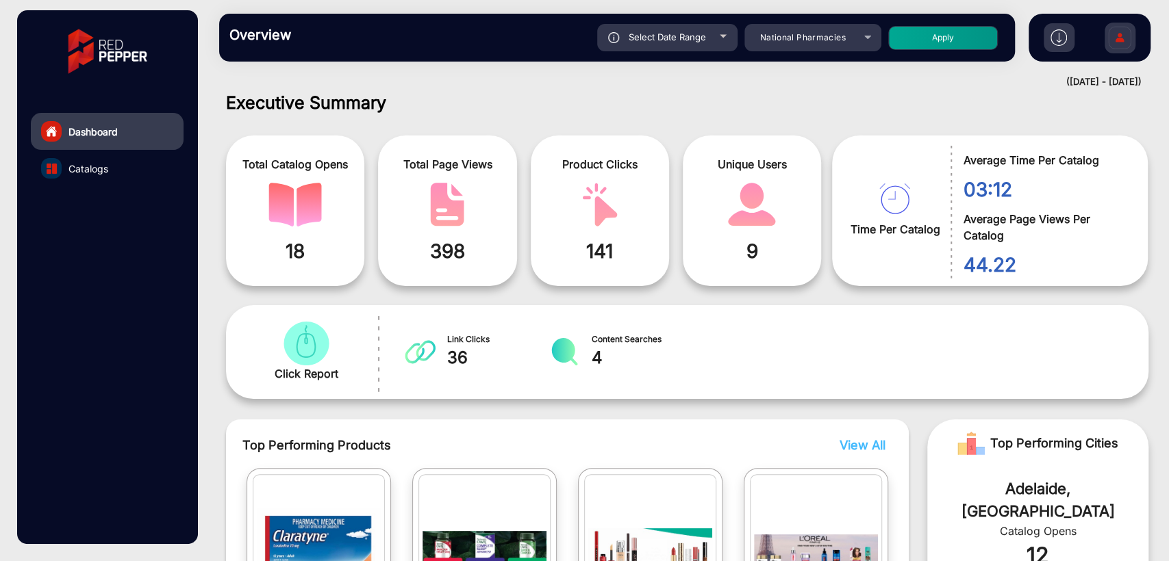
type input "[DATE]"
click at [939, 41] on button "Apply" at bounding box center [943, 38] width 110 height 24
type input "[DATE]"
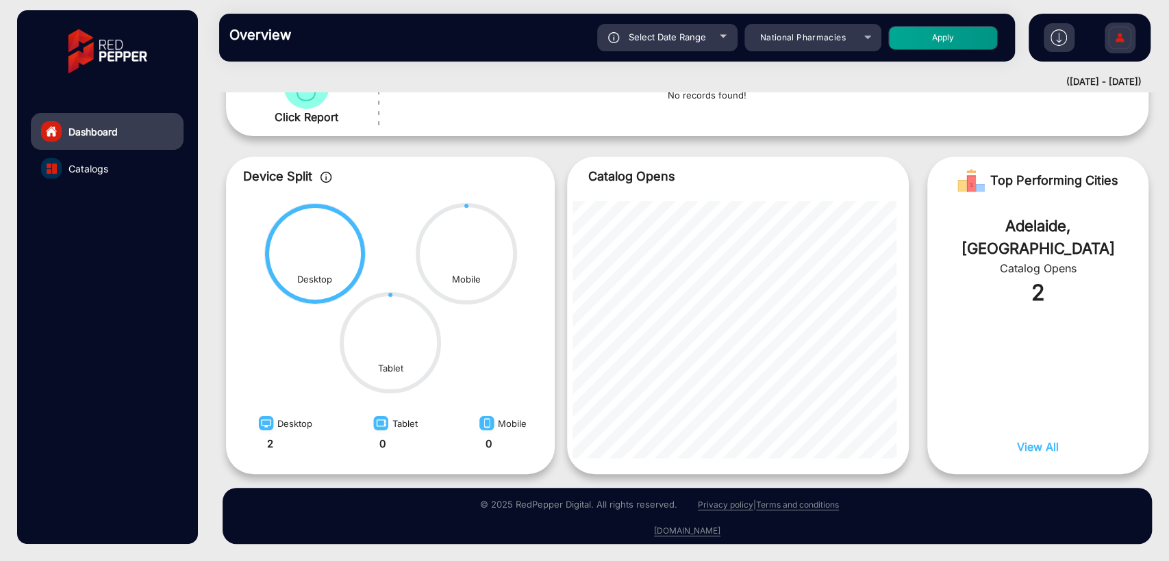
scroll to position [0, 0]
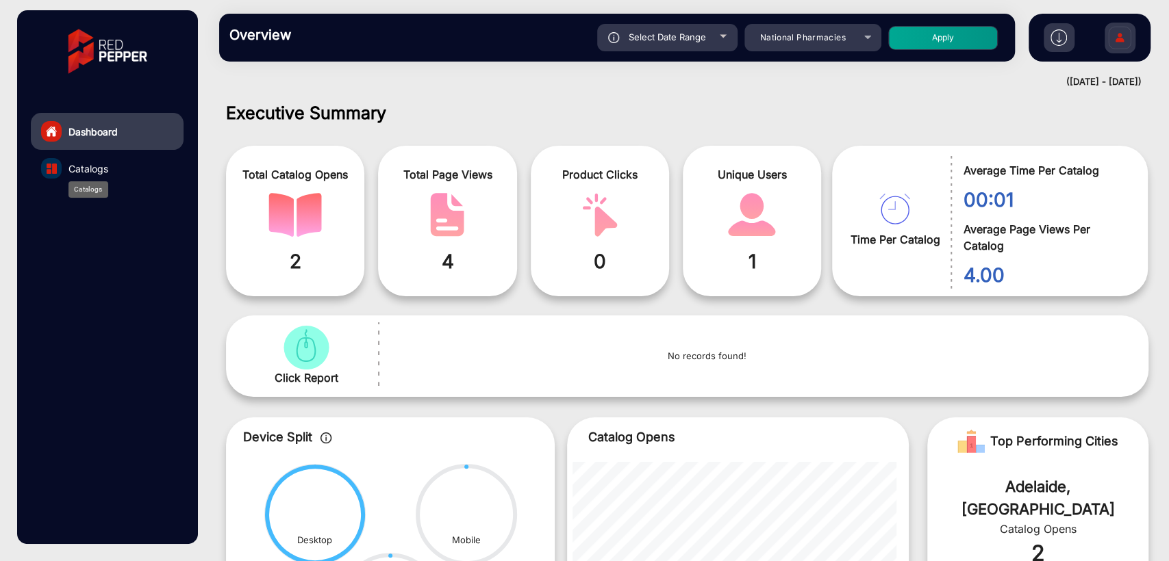
click at [86, 164] on span "Catalogs" at bounding box center [88, 169] width 40 height 14
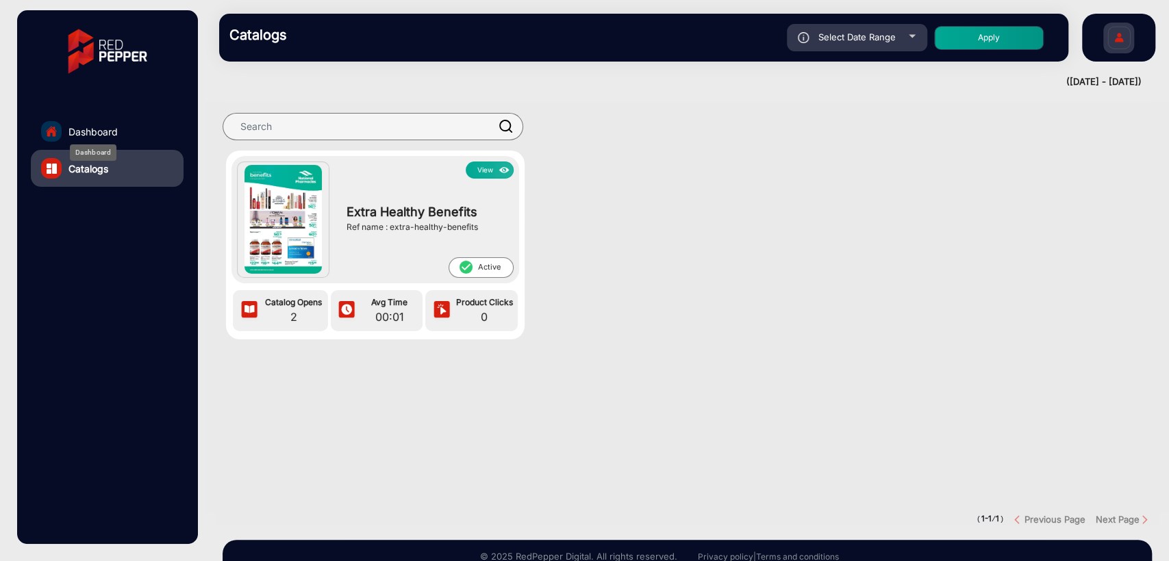
click at [90, 134] on span "Dashboard" at bounding box center [92, 132] width 49 height 14
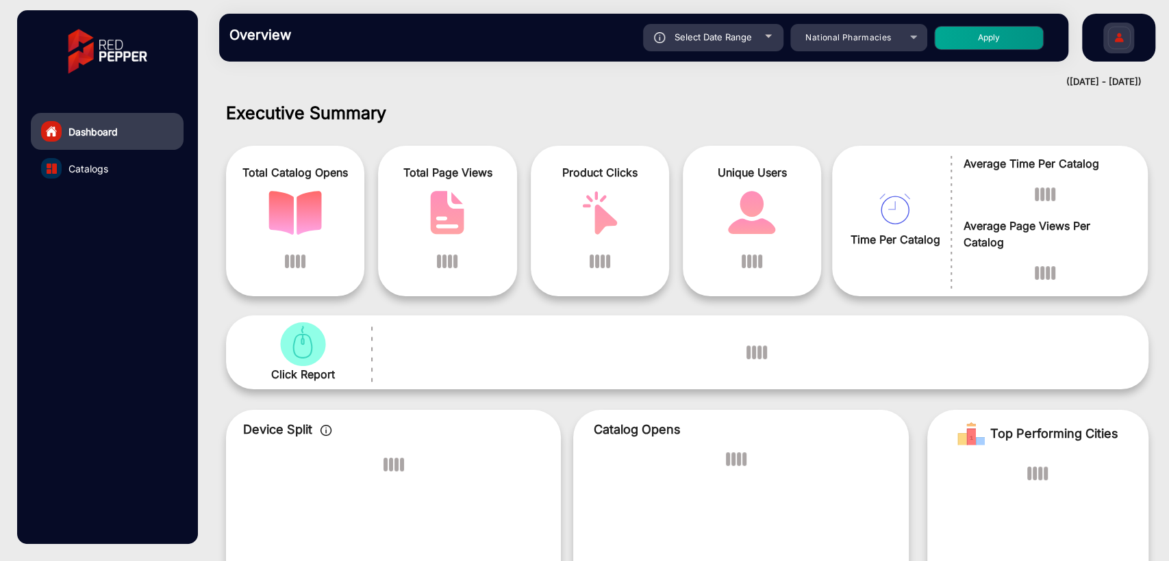
scroll to position [10, 0]
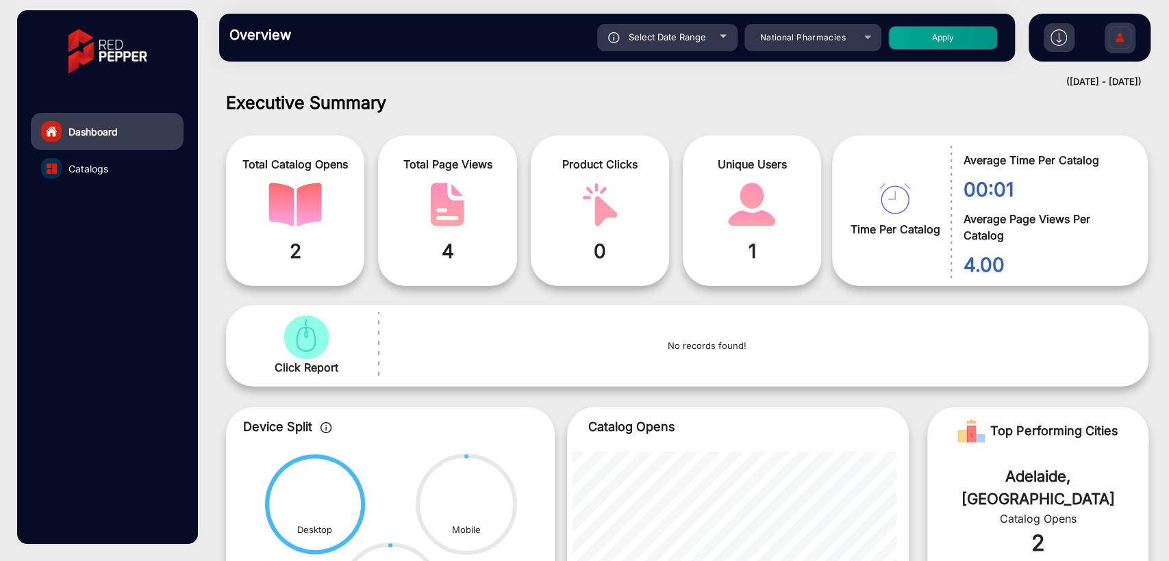
click at [677, 43] on div "Select Date Range" at bounding box center [667, 37] width 140 height 27
type input "[DATE]"
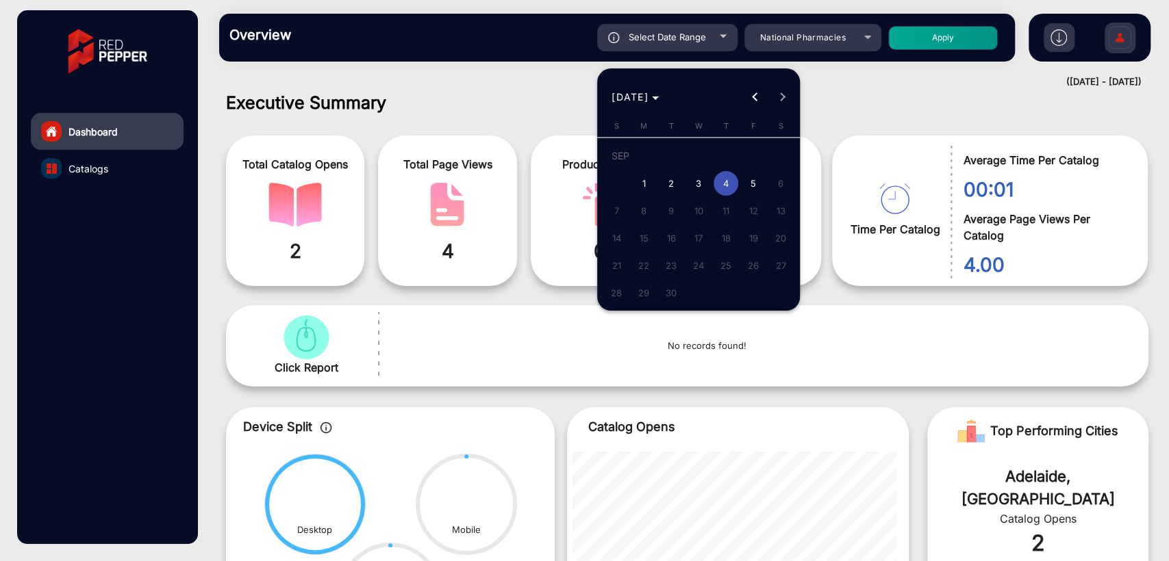
click at [755, 187] on span "5" at bounding box center [753, 183] width 25 height 25
type input "[DATE]"
click at [755, 187] on span "5" at bounding box center [753, 183] width 25 height 25
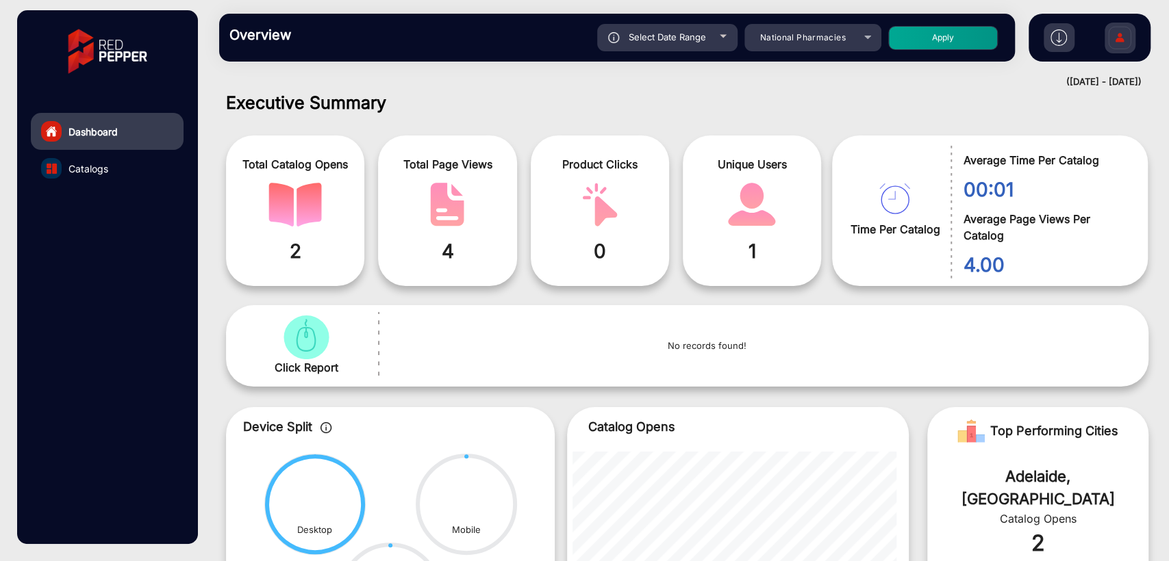
type input "[DATE]"
click at [906, 40] on button "Apply" at bounding box center [943, 38] width 110 height 24
type input "[DATE]"
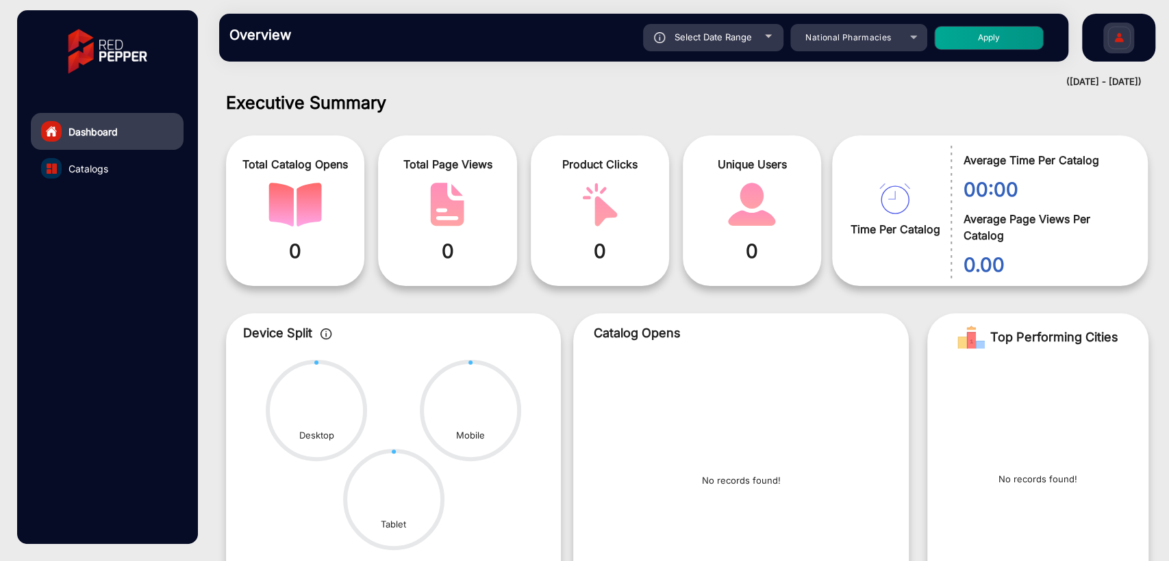
click at [712, 40] on span "Select Date Range" at bounding box center [712, 36] width 77 height 11
type input "[DATE]"
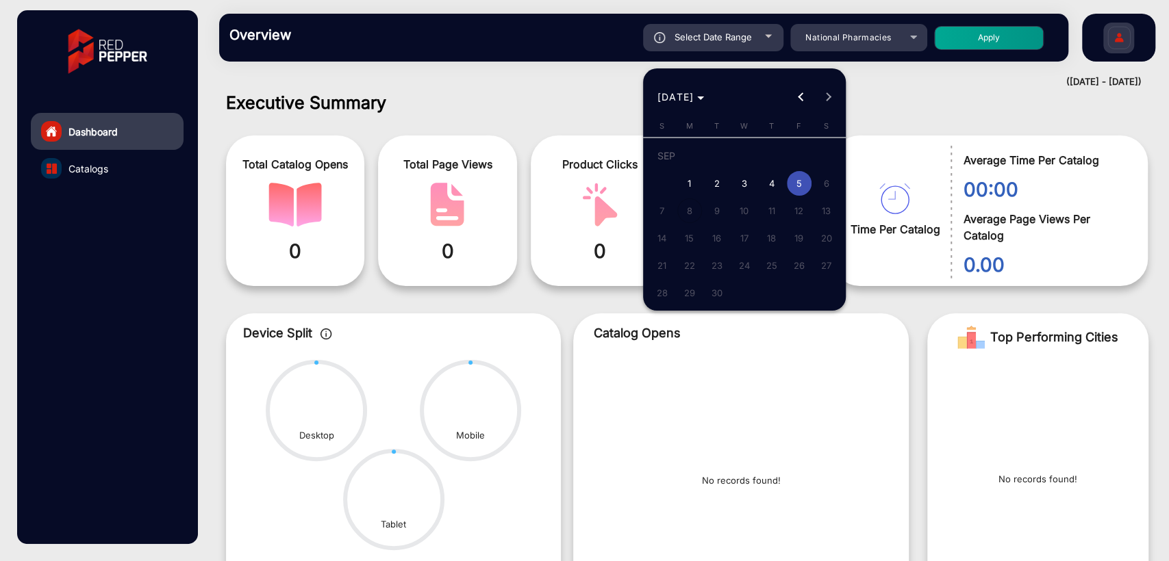
click at [740, 186] on span "3" at bounding box center [744, 183] width 25 height 25
type input "[DATE]"
click at [740, 186] on span "3" at bounding box center [744, 183] width 25 height 25
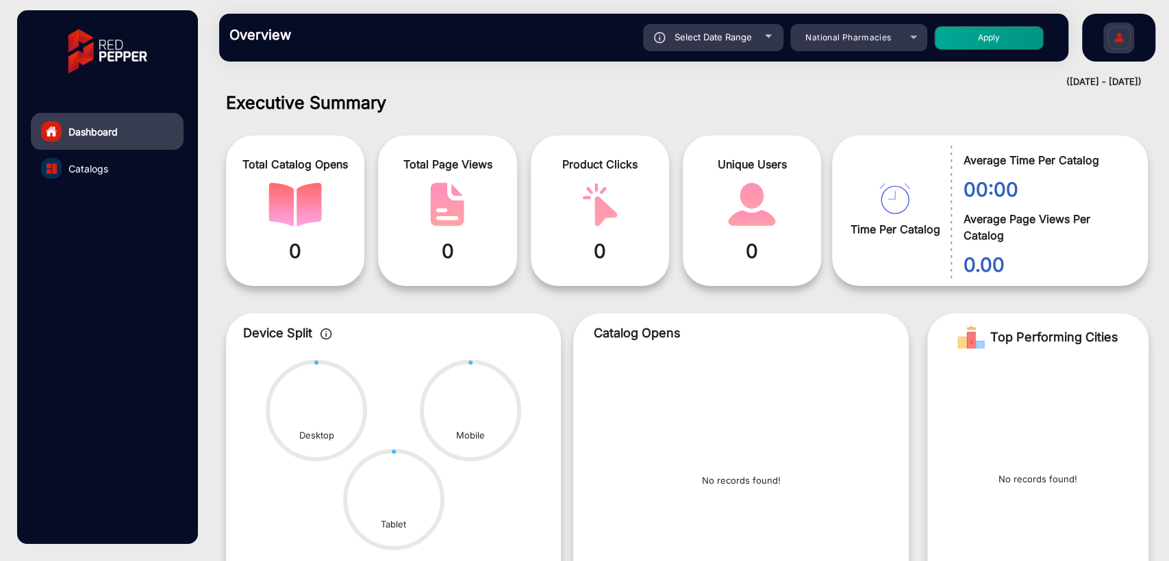
type input "[DATE]"
click at [967, 32] on button "Apply" at bounding box center [989, 38] width 110 height 24
type input "[DATE]"
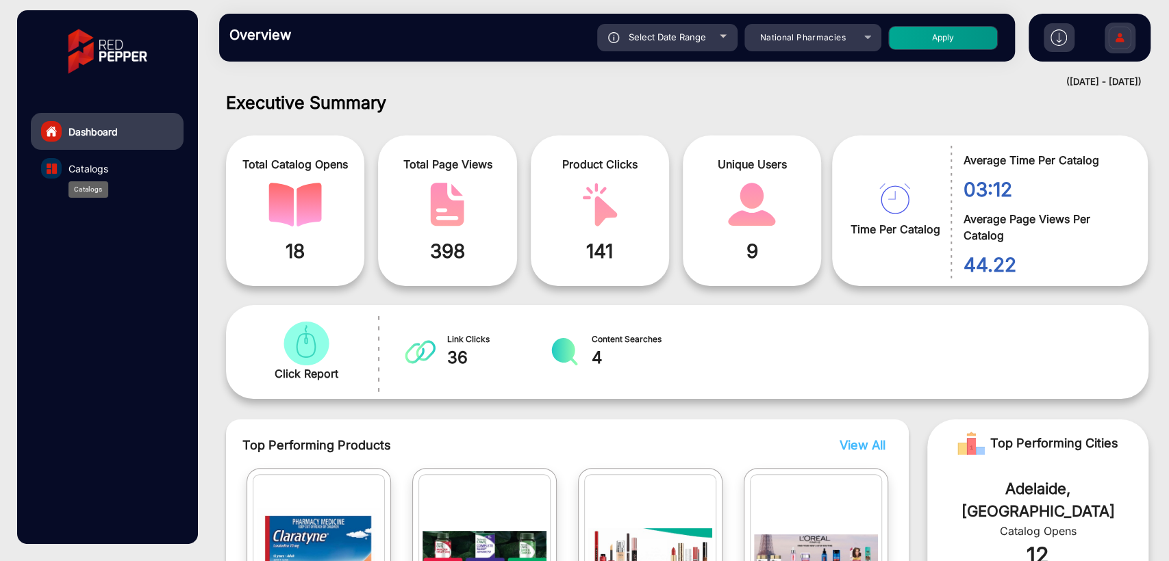
click at [77, 168] on span "Catalogs" at bounding box center [88, 169] width 40 height 14
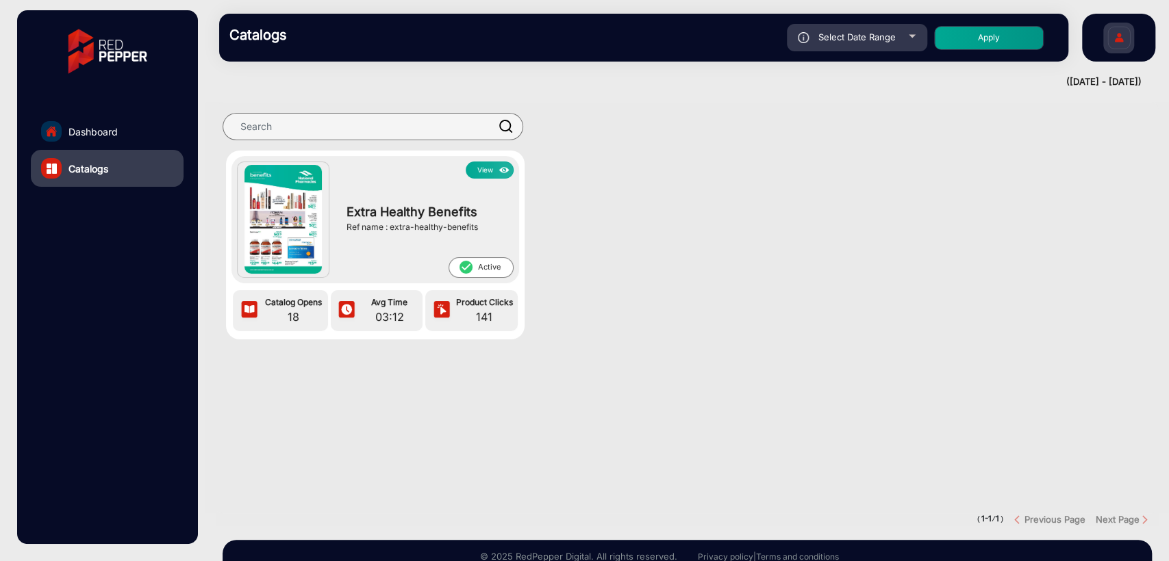
click at [479, 168] on button "View" at bounding box center [490, 170] width 48 height 17
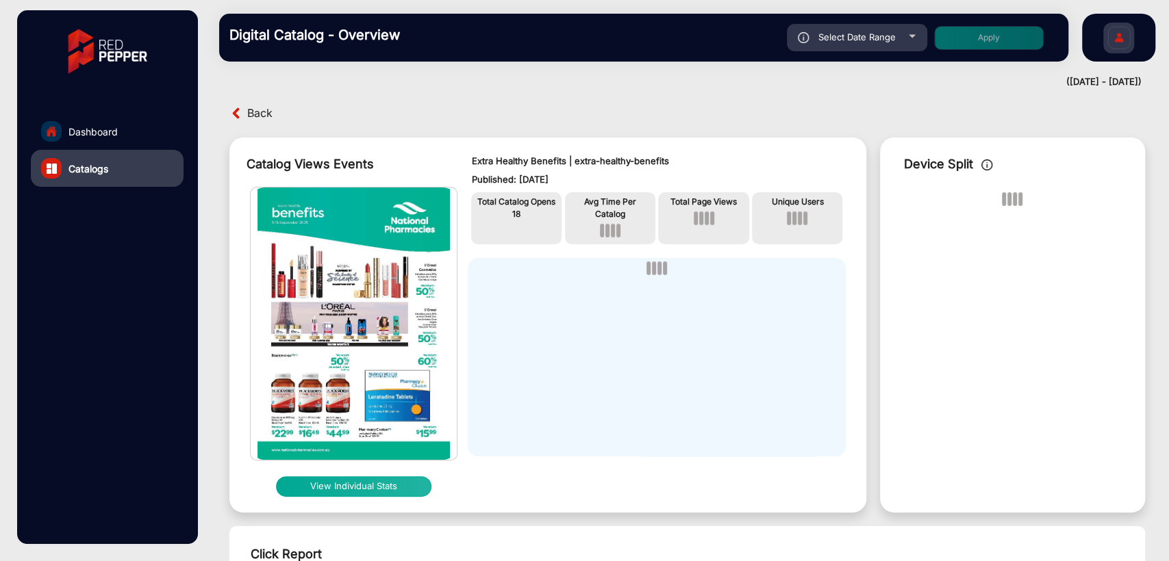
scroll to position [11, 0]
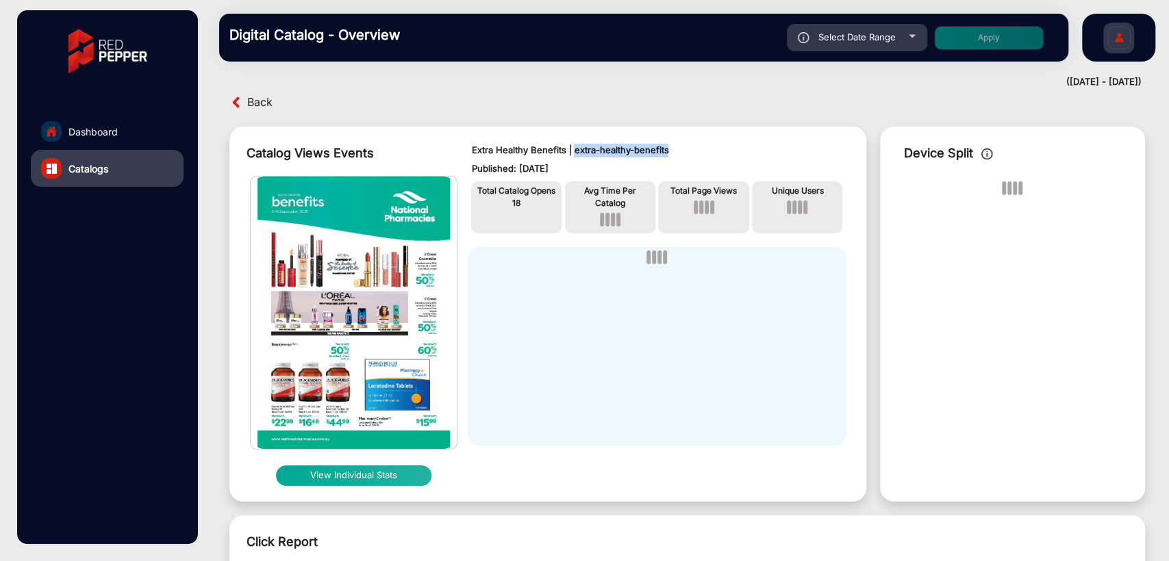
drag, startPoint x: 573, startPoint y: 149, endPoint x: 697, endPoint y: 149, distance: 123.9
click at [697, 149] on p "Extra Healthy Benefits | extra-healthy-benefits" at bounding box center [656, 151] width 370 height 14
copy p "extra-healthy-benefits"
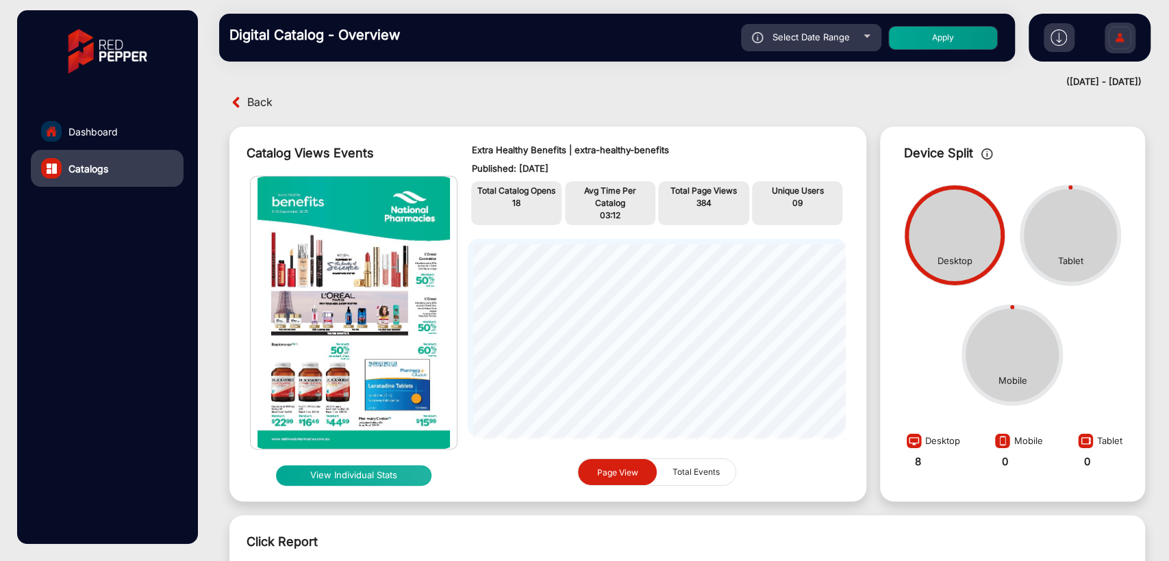
click at [718, 106] on div "Back" at bounding box center [687, 102] width 943 height 21
click at [263, 106] on span "Back" at bounding box center [259, 102] width 25 height 21
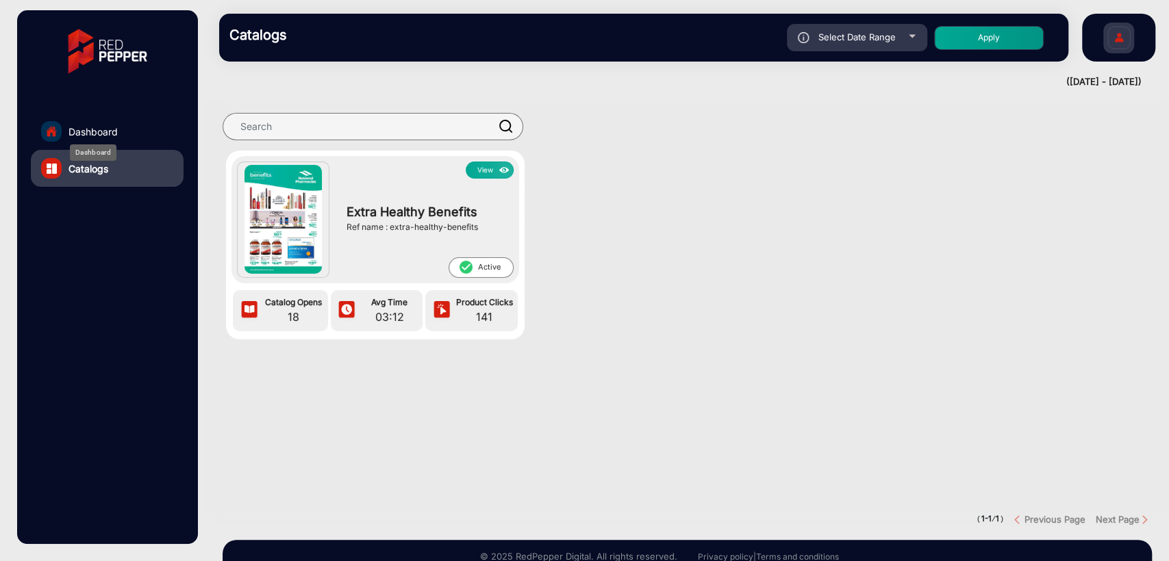
click at [102, 126] on span "Dashboard" at bounding box center [92, 132] width 49 height 14
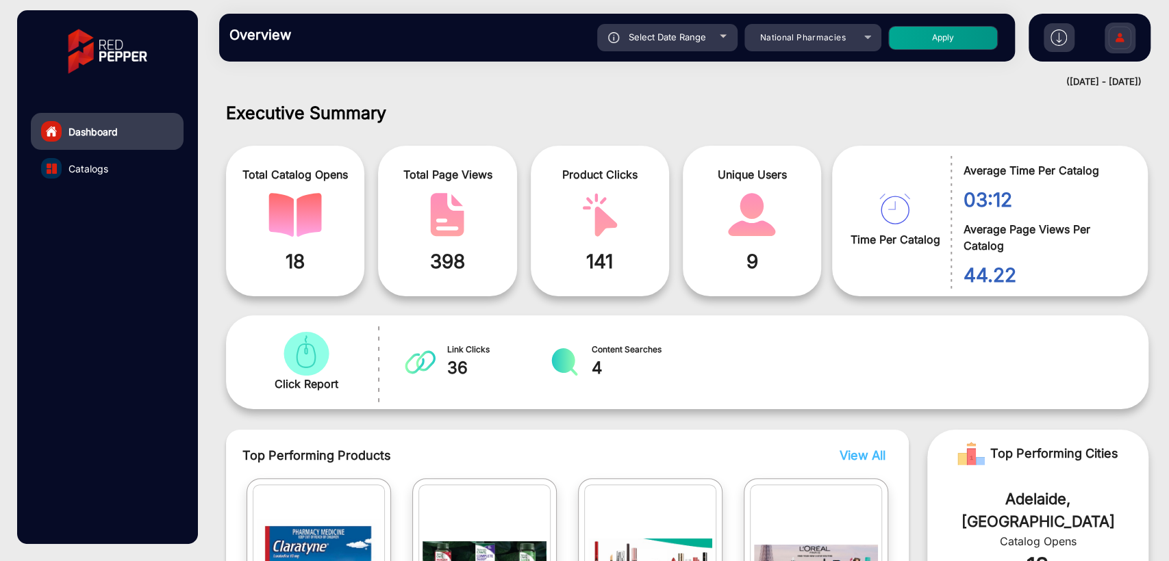
scroll to position [10, 0]
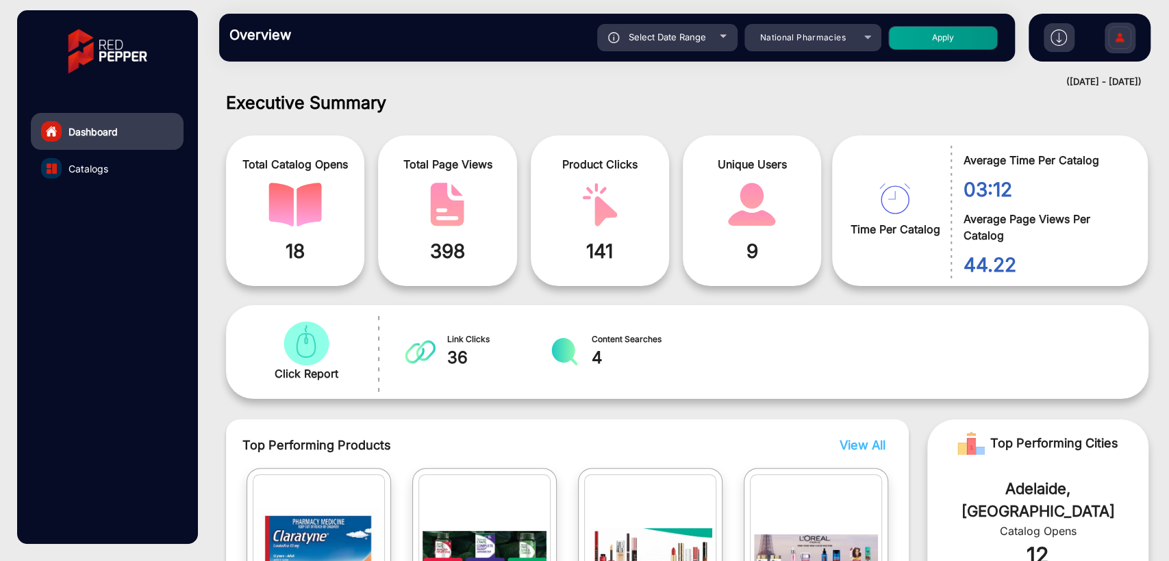
click at [188, 259] on div "Dashboard Catalogs" at bounding box center [107, 277] width 180 height 534
